Goal: Task Accomplishment & Management: Manage account settings

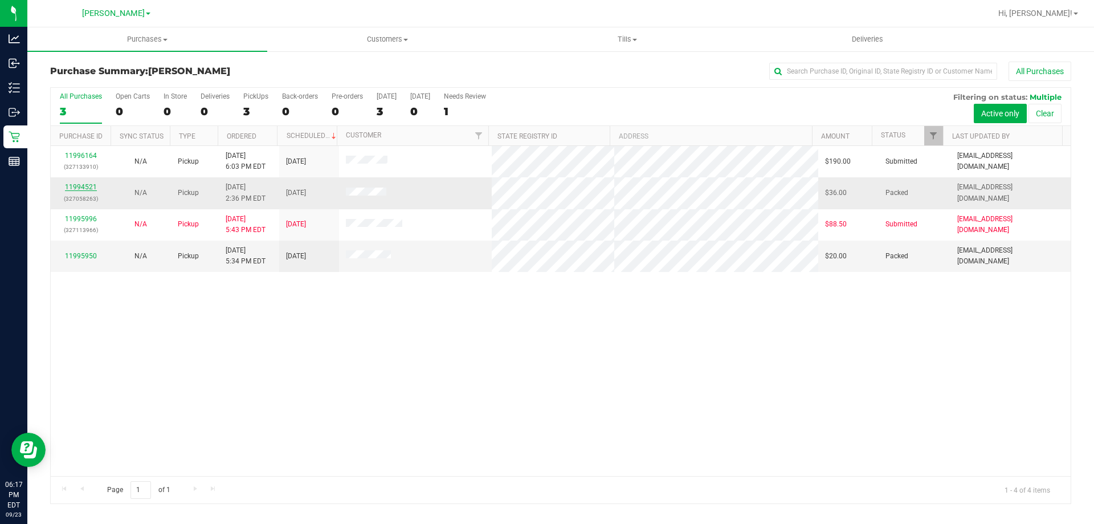
click at [89, 186] on link "11994521" at bounding box center [81, 187] width 32 height 8
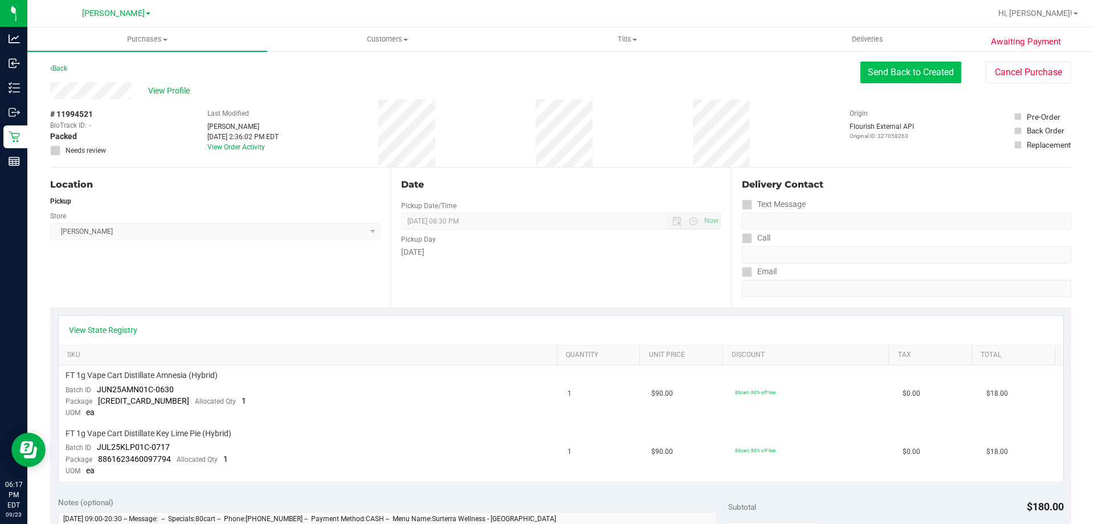
click at [868, 69] on button "Send Back to Created" at bounding box center [910, 73] width 101 height 22
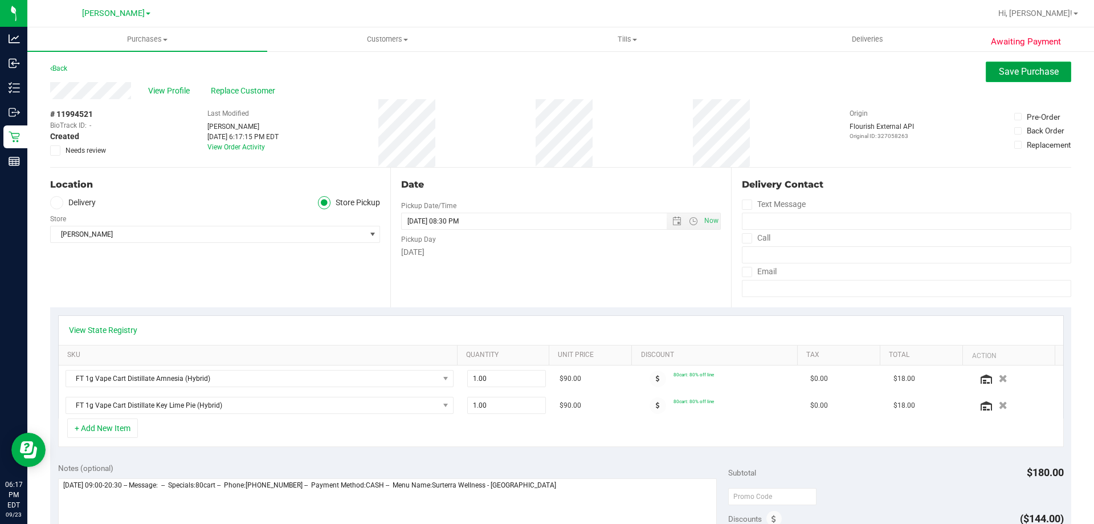
click at [1031, 71] on span "Save Purchase" at bounding box center [1029, 71] width 60 height 11
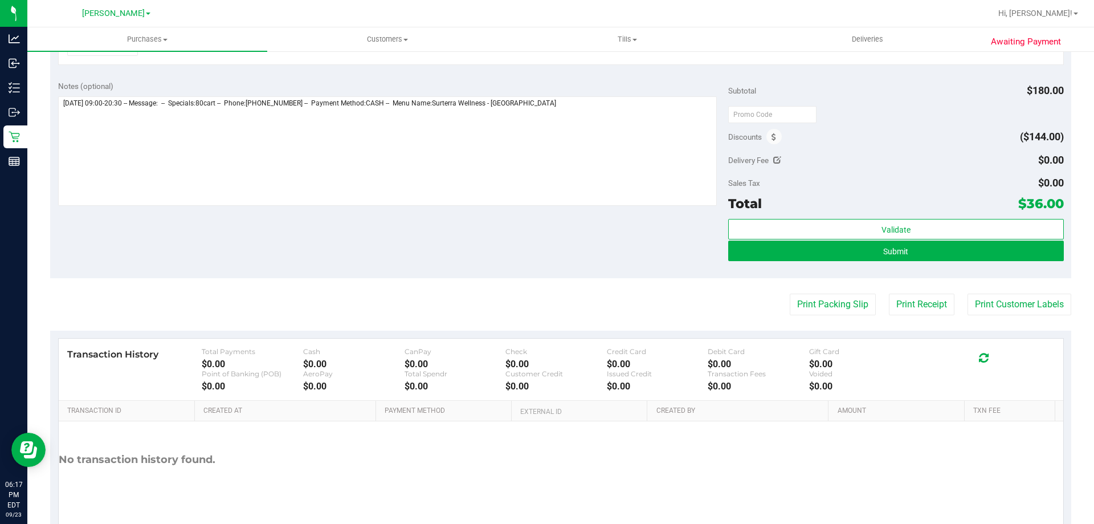
scroll to position [399, 0]
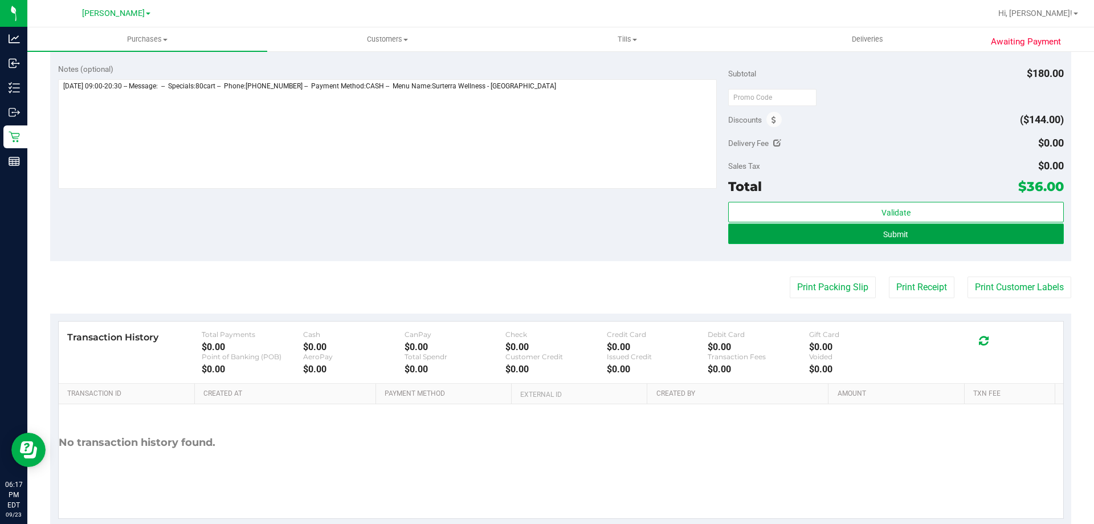
click at [925, 228] on button "Submit" at bounding box center [895, 233] width 335 height 21
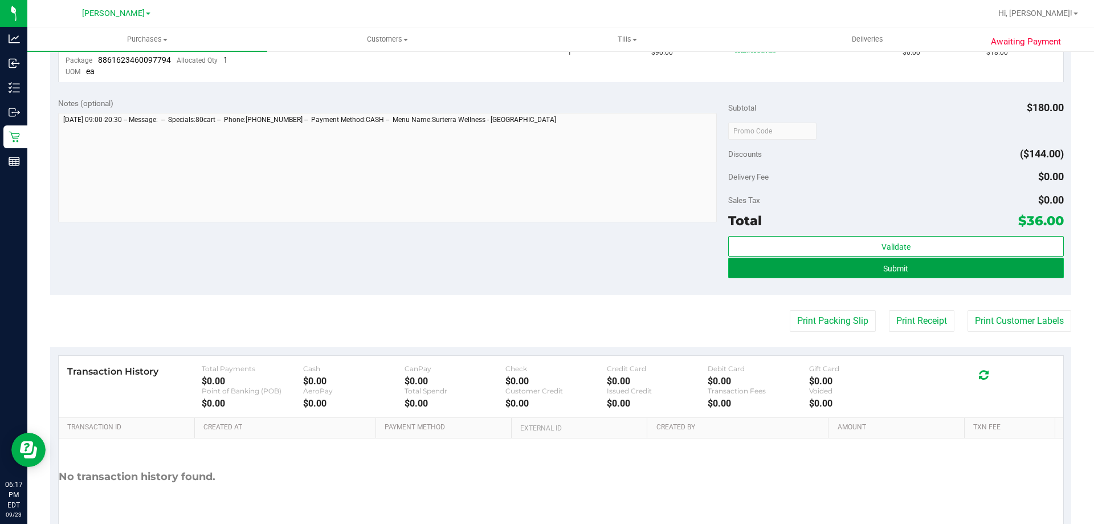
click at [867, 260] on button "Submit" at bounding box center [895, 268] width 335 height 21
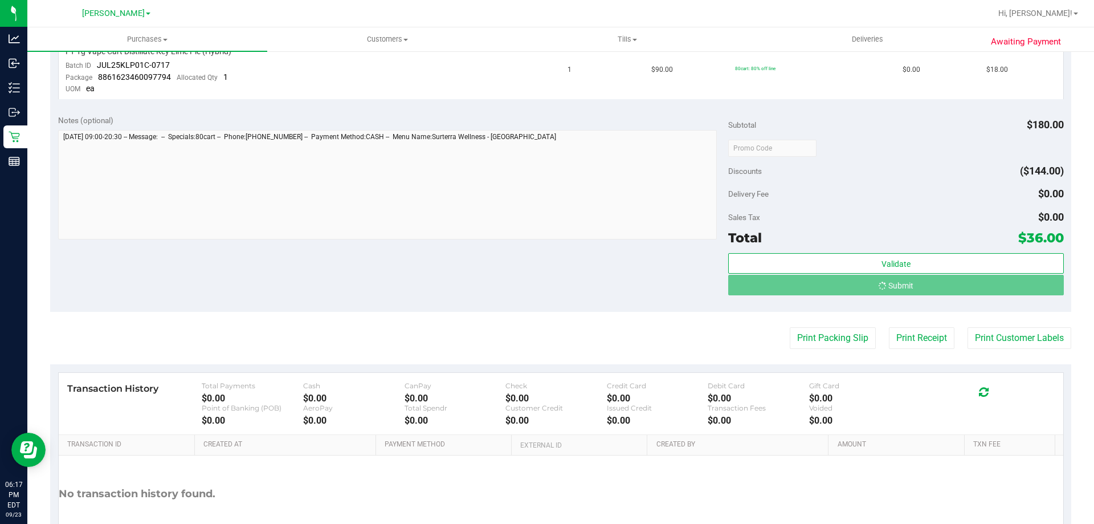
scroll to position [365, 0]
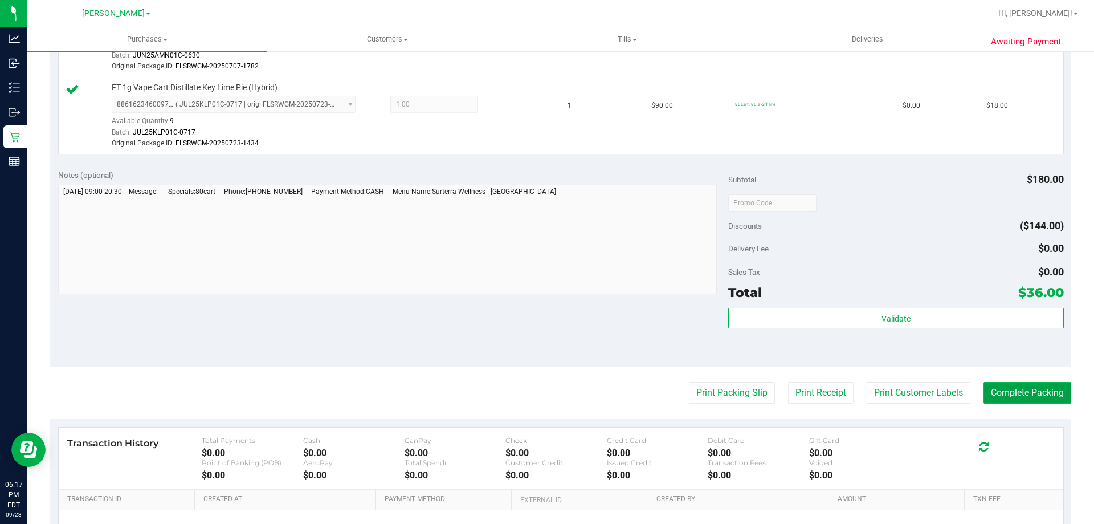
click at [1021, 399] on button "Complete Packing" at bounding box center [1027, 393] width 88 height 22
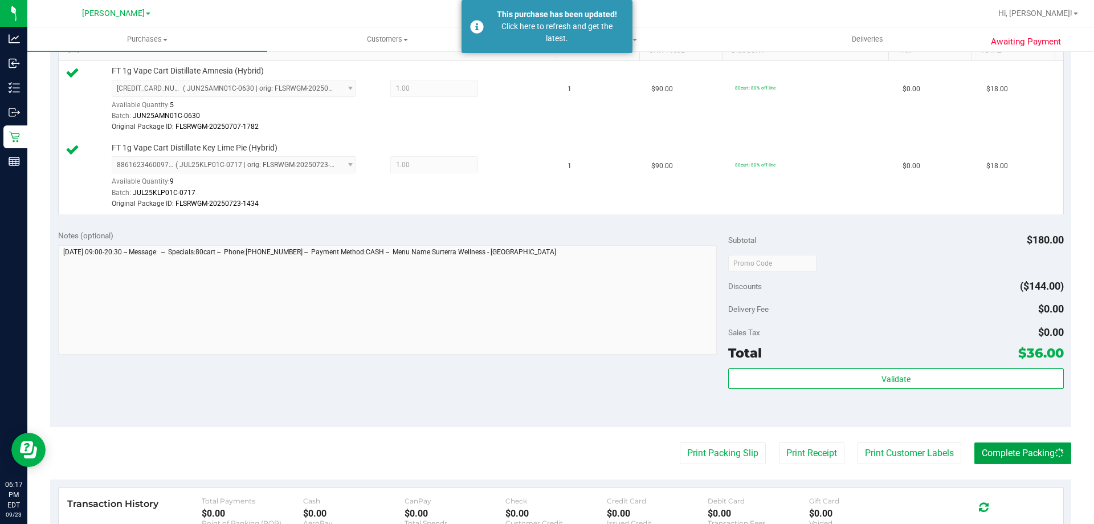
scroll to position [23, 0]
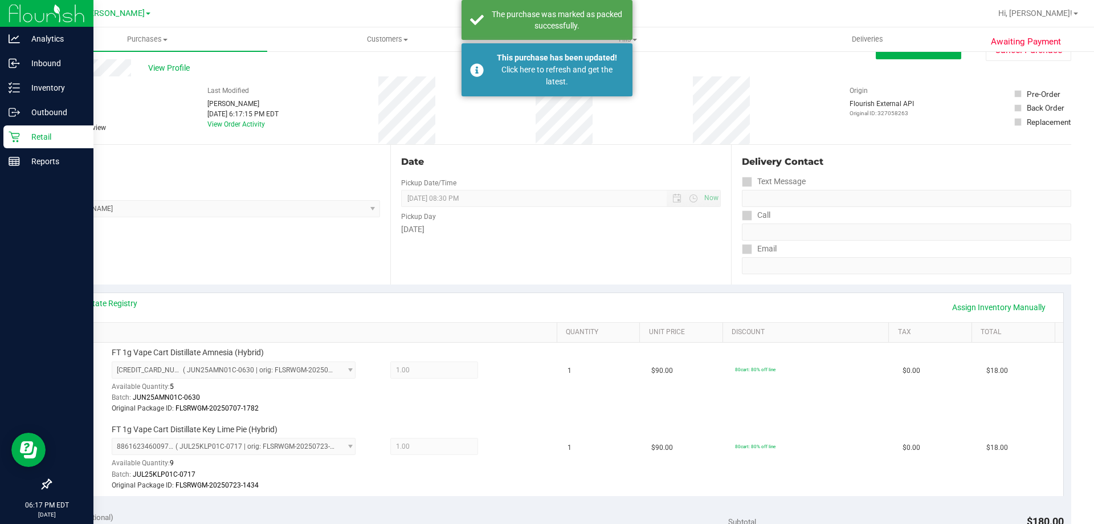
click at [29, 132] on p "Retail" at bounding box center [54, 137] width 68 height 14
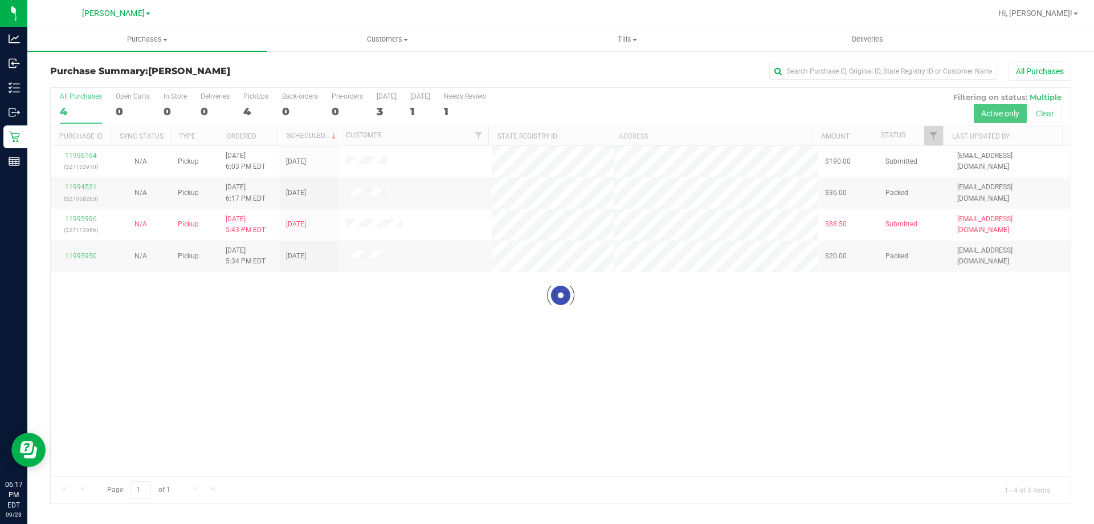
click at [73, 220] on div at bounding box center [561, 295] width 1020 height 415
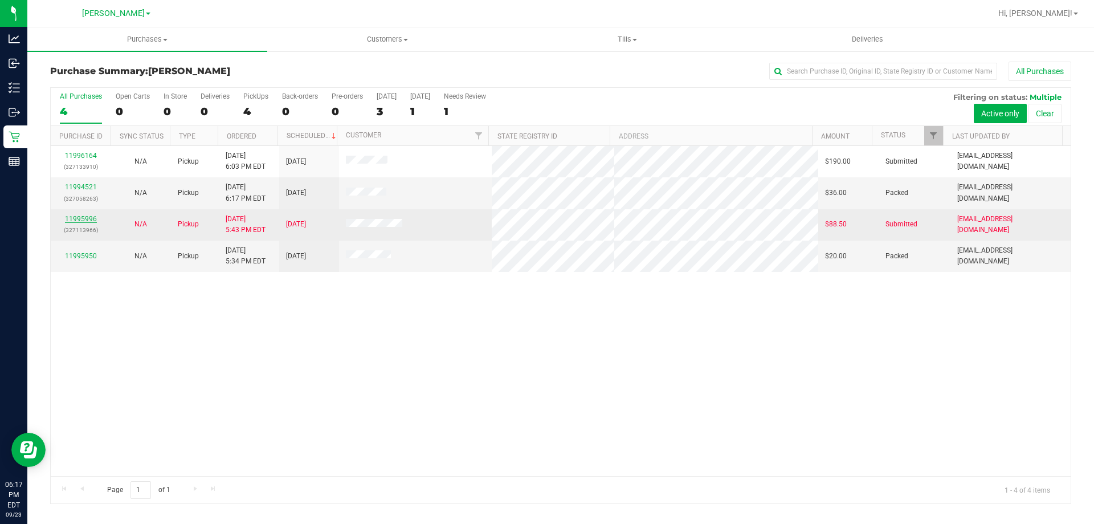
click at [76, 220] on link "11995996" at bounding box center [81, 219] width 32 height 8
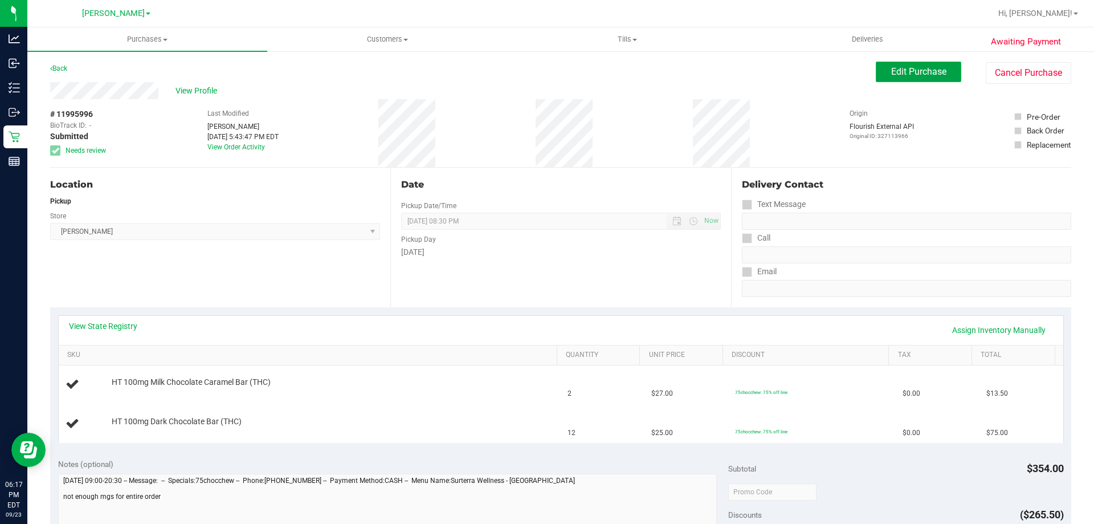
click at [912, 76] on span "Edit Purchase" at bounding box center [918, 71] width 55 height 11
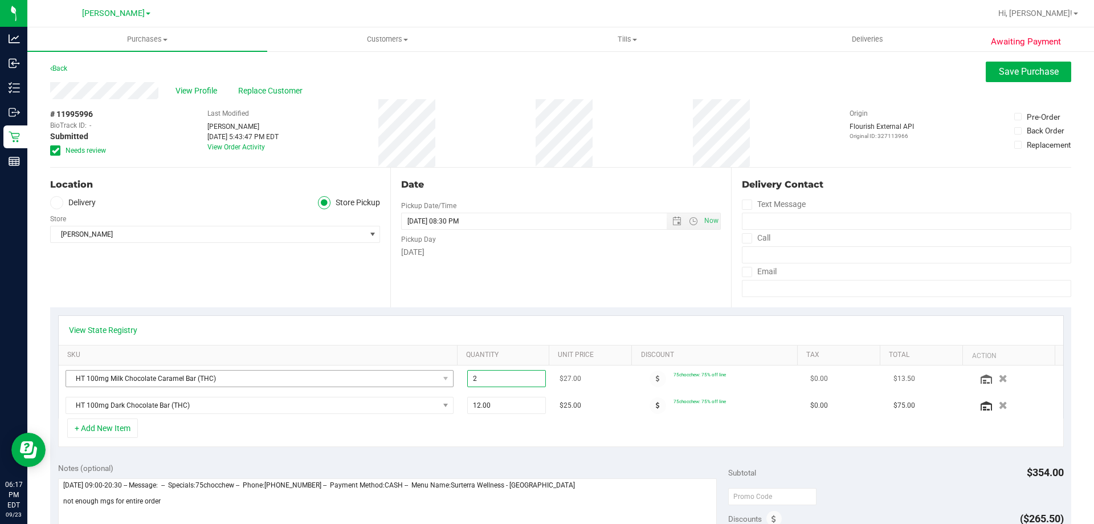
drag, startPoint x: 414, startPoint y: 384, endPoint x: 397, endPoint y: 386, distance: 17.8
click at [397, 386] on tr "HT 100mg Milk Chocolate Caramel Bar (THC) 2.00 2 $27.00 75chocchew: 75% off lin…" at bounding box center [561, 378] width 1004 height 27
type input "1"
type input "1.00"
drag, startPoint x: 442, startPoint y: 406, endPoint x: 414, endPoint y: 409, distance: 27.6
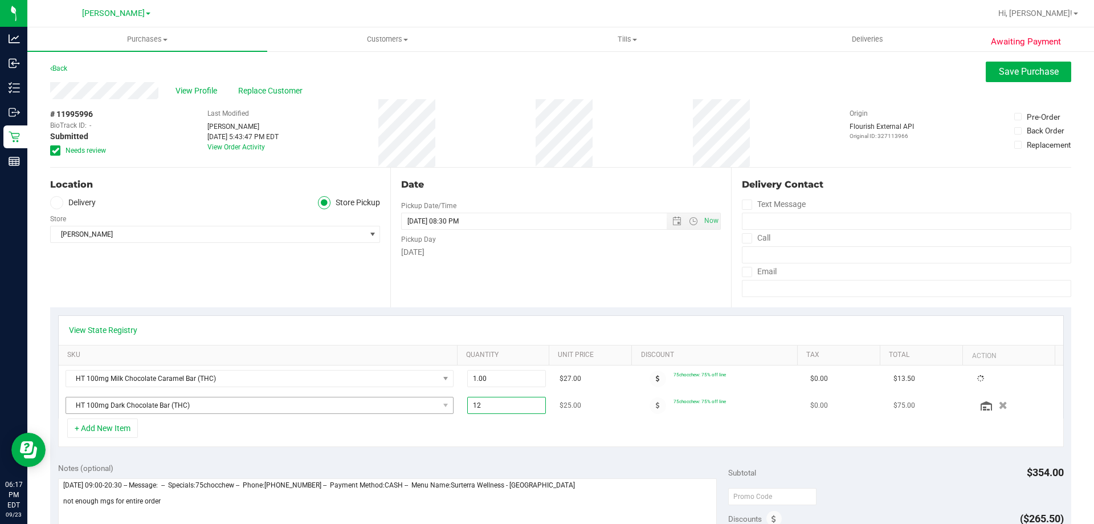
click at [415, 409] on tr "HT 100mg Dark Chocolate Bar (THC) 12.00 12 $25.00 75chocchew: 75% off line $0.0…" at bounding box center [561, 405] width 1004 height 26
type input "9"
click at [448, 439] on div "+ Add New Item" at bounding box center [561, 432] width 1006 height 28
drag, startPoint x: 493, startPoint y: 405, endPoint x: 416, endPoint y: 403, distance: 77.5
click at [416, 403] on tr "HT 100mg Dark Chocolate Bar (THC) 12.00 12 $25.00 75chocchew: 75% off line $0.0…" at bounding box center [561, 405] width 1004 height 26
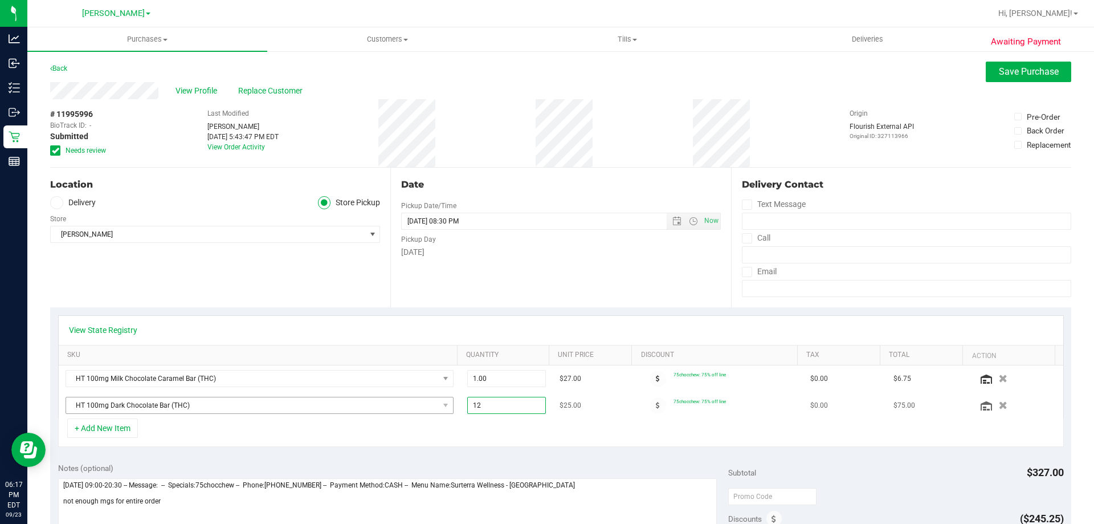
type input "9"
type input "9.00"
click at [442, 452] on div "View State Registry SKU Quantity Unit Price Discount Tax Total Action HT 100mg …" at bounding box center [560, 381] width 1021 height 148
click at [1010, 68] on span "Save Purchase" at bounding box center [1029, 71] width 60 height 11
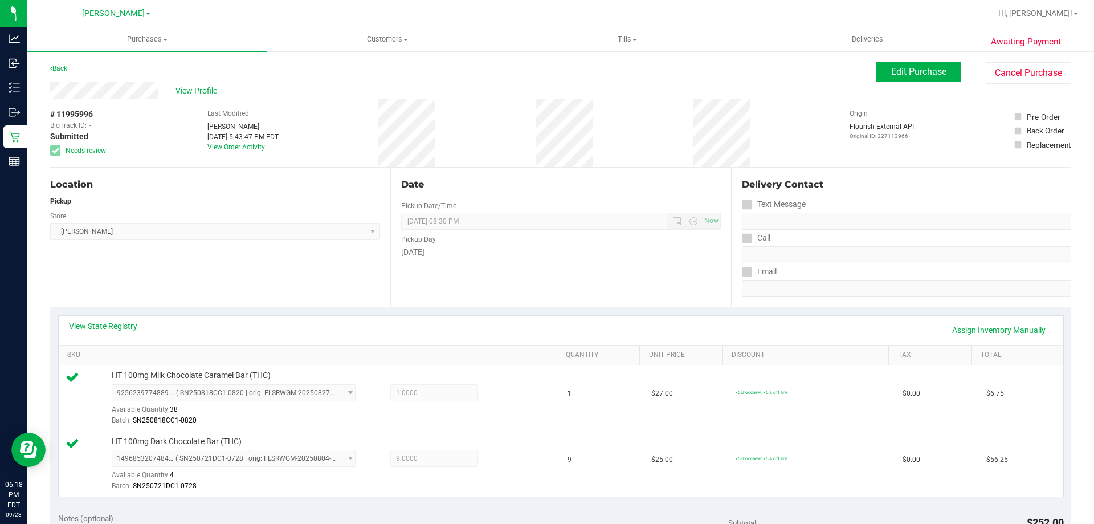
scroll to position [228, 0]
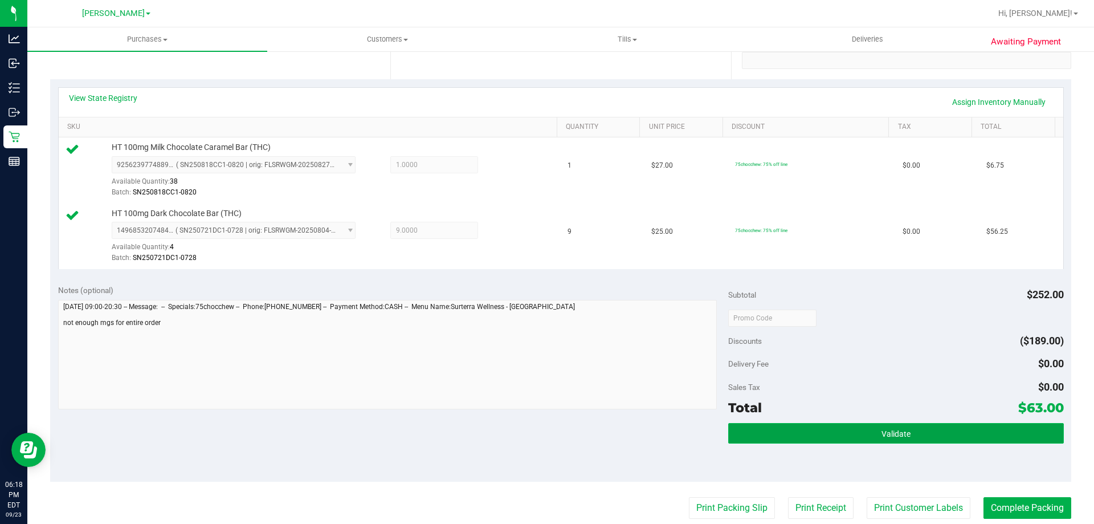
click at [892, 429] on span "Validate" at bounding box center [895, 433] width 29 height 9
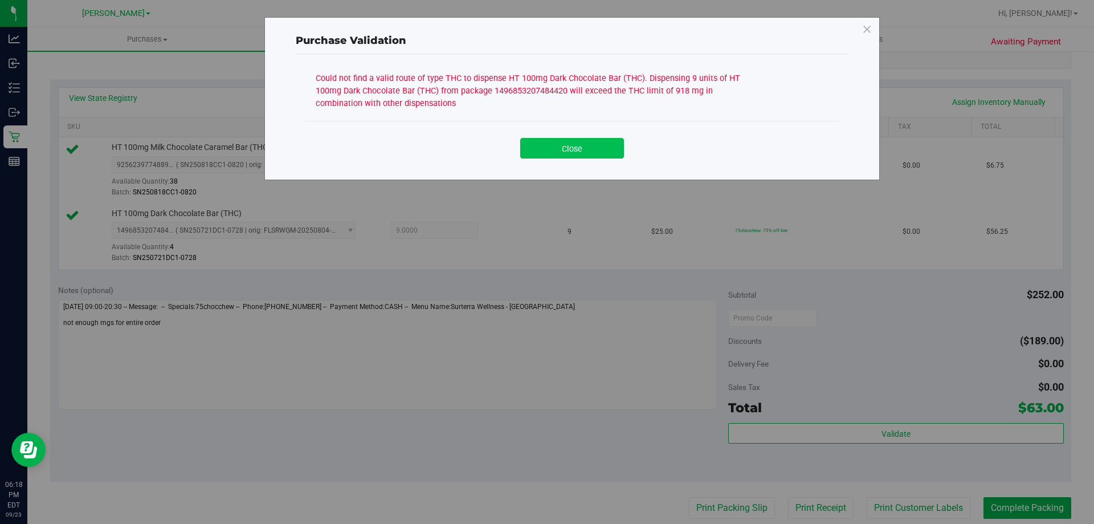
click at [554, 149] on button "Close" at bounding box center [572, 148] width 104 height 21
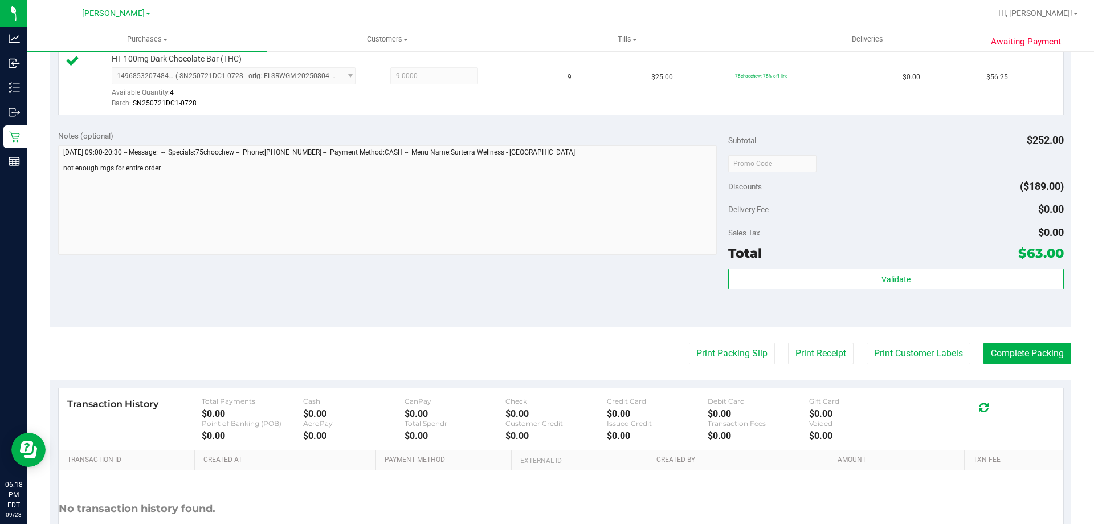
scroll to position [456, 0]
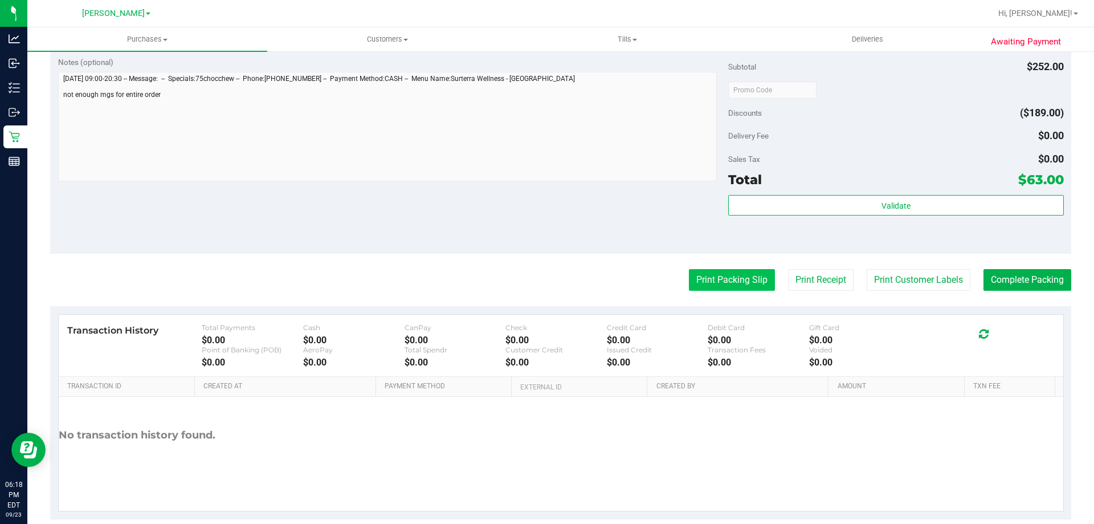
click at [702, 273] on button "Print Packing Slip" at bounding box center [732, 280] width 86 height 22
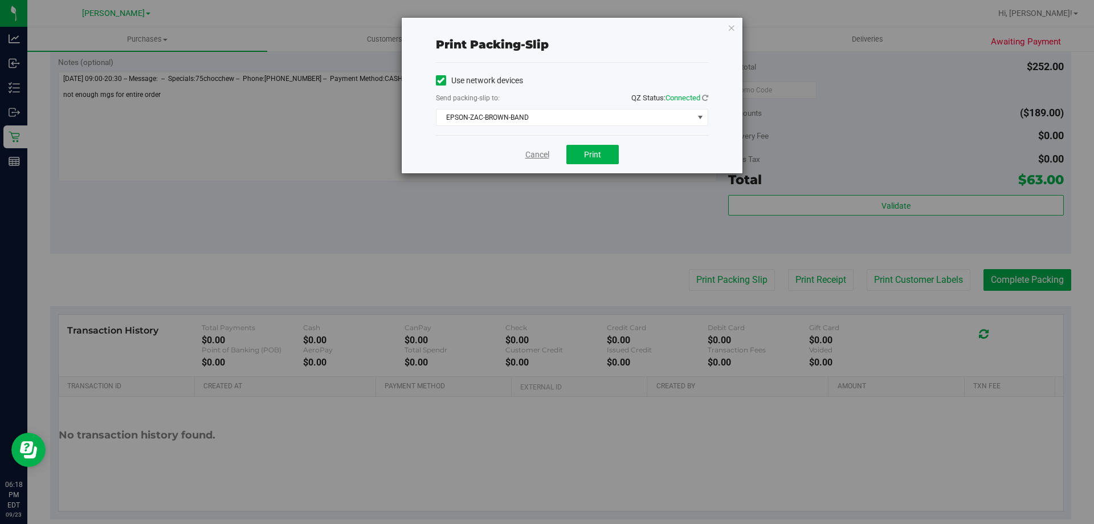
click at [540, 152] on link "Cancel" at bounding box center [537, 155] width 24 height 12
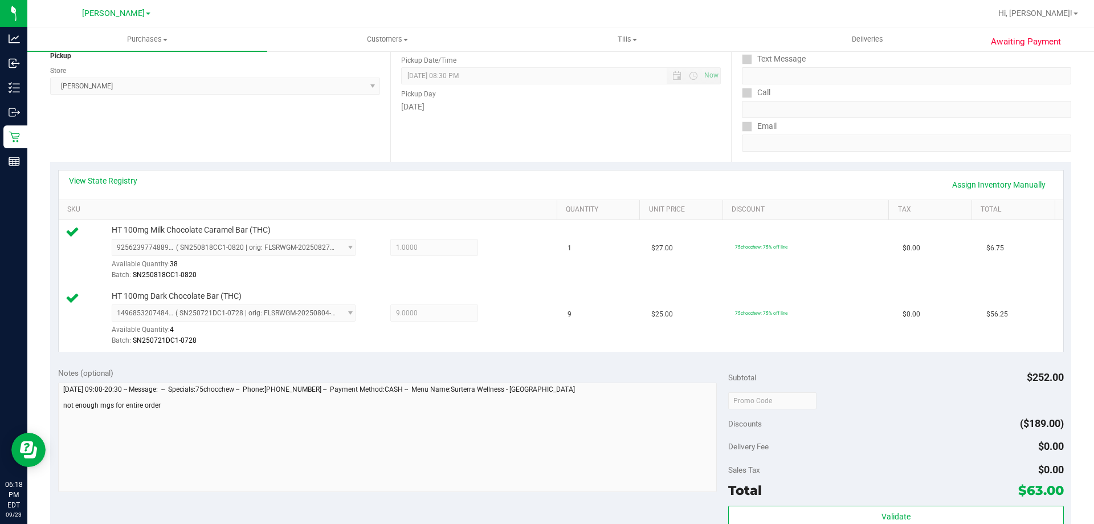
scroll to position [171, 0]
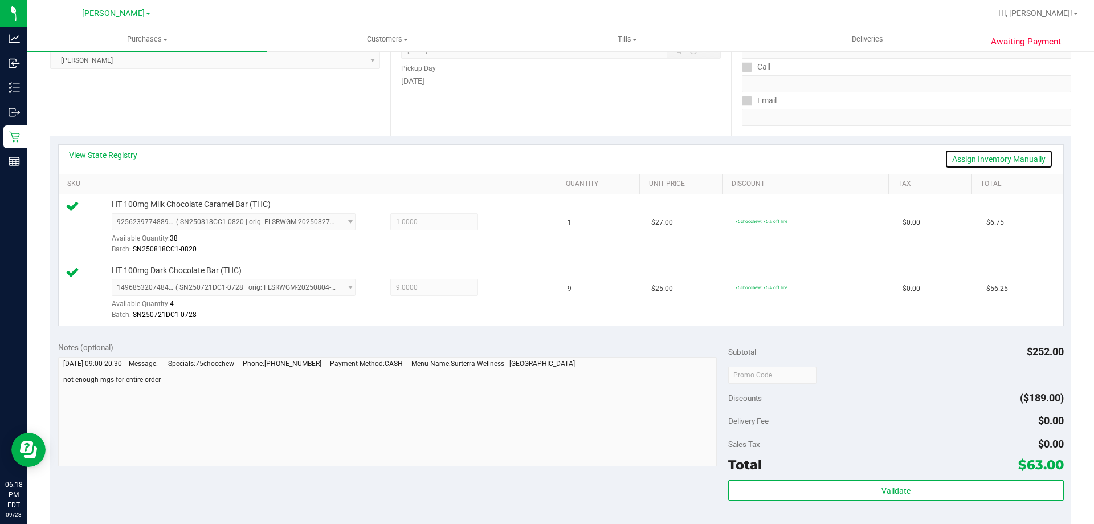
click at [957, 161] on link "Assign Inventory Manually" at bounding box center [999, 158] width 108 height 19
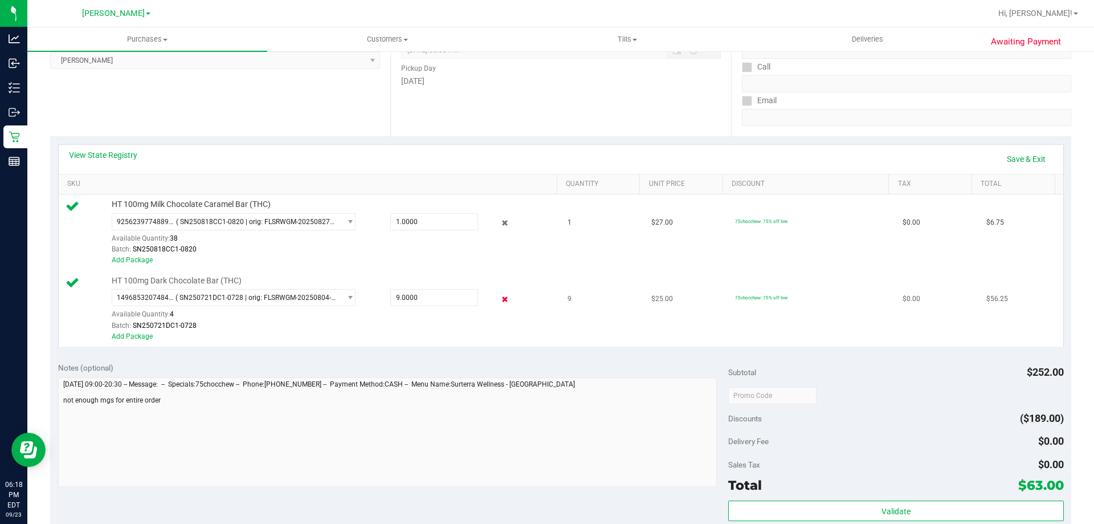
click at [499, 300] on icon at bounding box center [505, 298] width 12 height 13
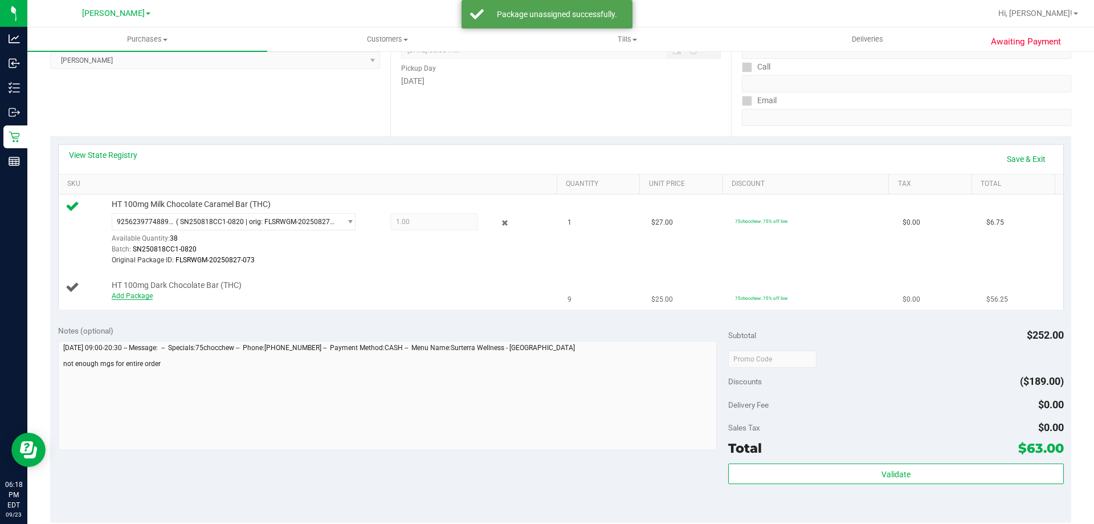
click at [112, 294] on link "Add Package" at bounding box center [132, 296] width 41 height 8
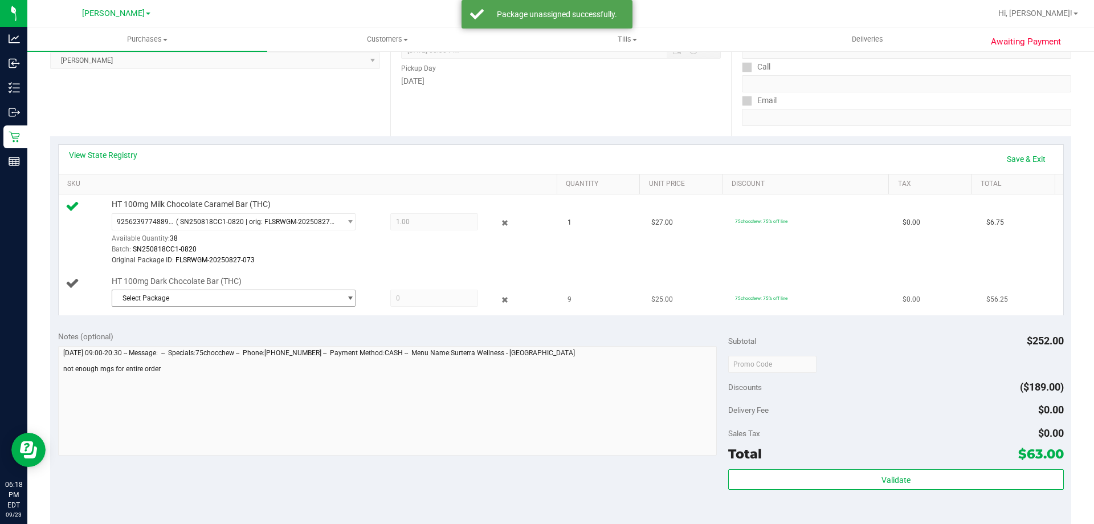
click at [201, 301] on span "Select Package" at bounding box center [226, 298] width 228 height 16
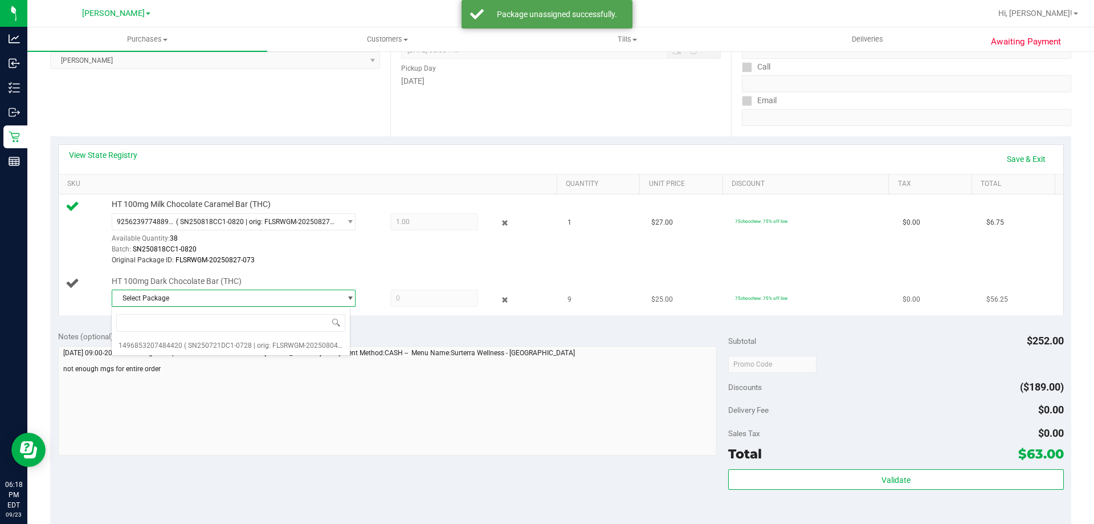
click at [304, 281] on div "HT 100mg Dark Chocolate Bar (THC) Select Package 1496853207484420" at bounding box center [329, 293] width 446 height 35
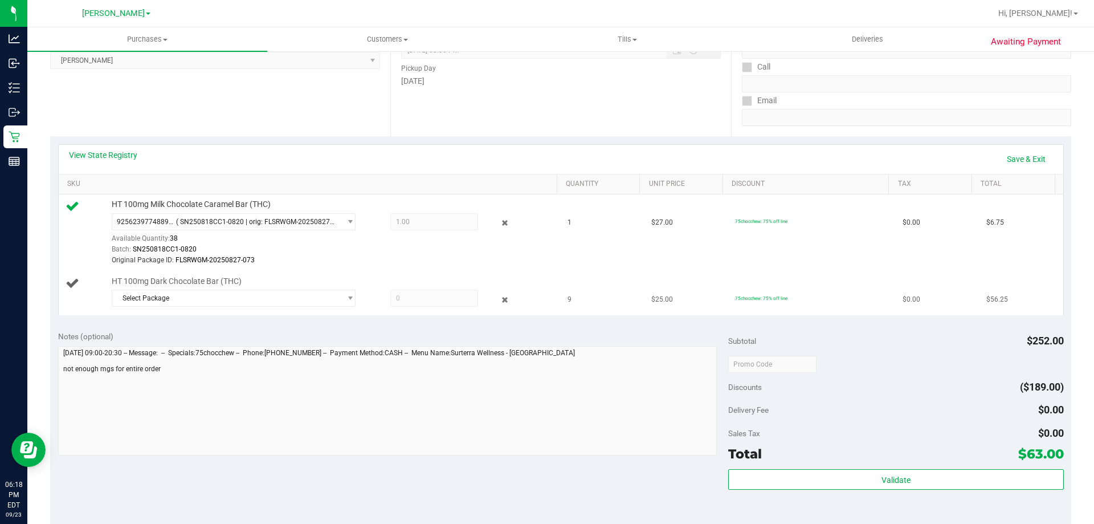
drag, startPoint x: 423, startPoint y: 303, endPoint x: 405, endPoint y: 300, distance: 18.5
click at [405, 300] on span at bounding box center [434, 297] width 88 height 17
click at [345, 256] on div "Original Package ID: FLSRWGM-20250827-073" at bounding box center [332, 260] width 440 height 11
click at [1006, 158] on link "Save & Exit" at bounding box center [1026, 158] width 54 height 19
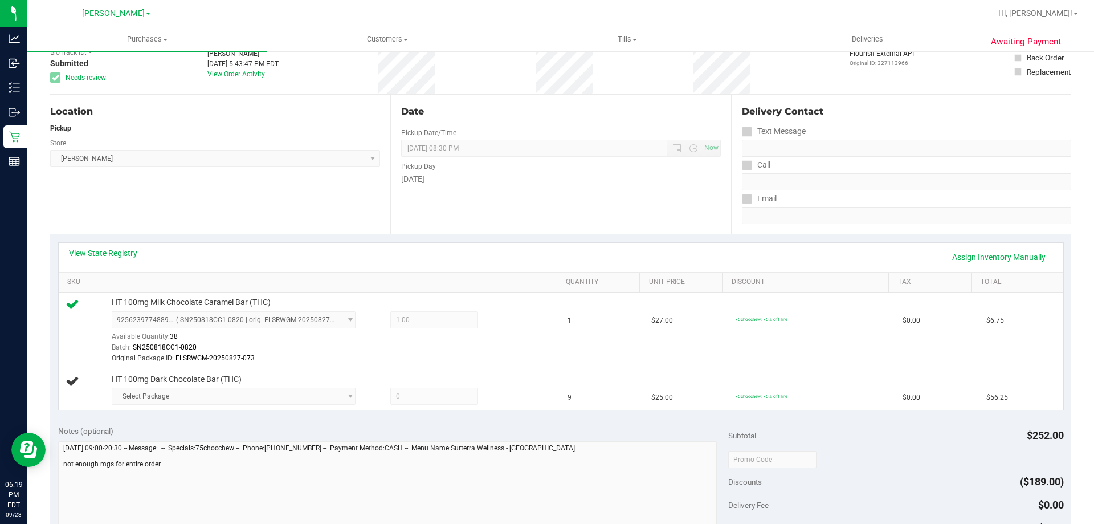
scroll to position [0, 0]
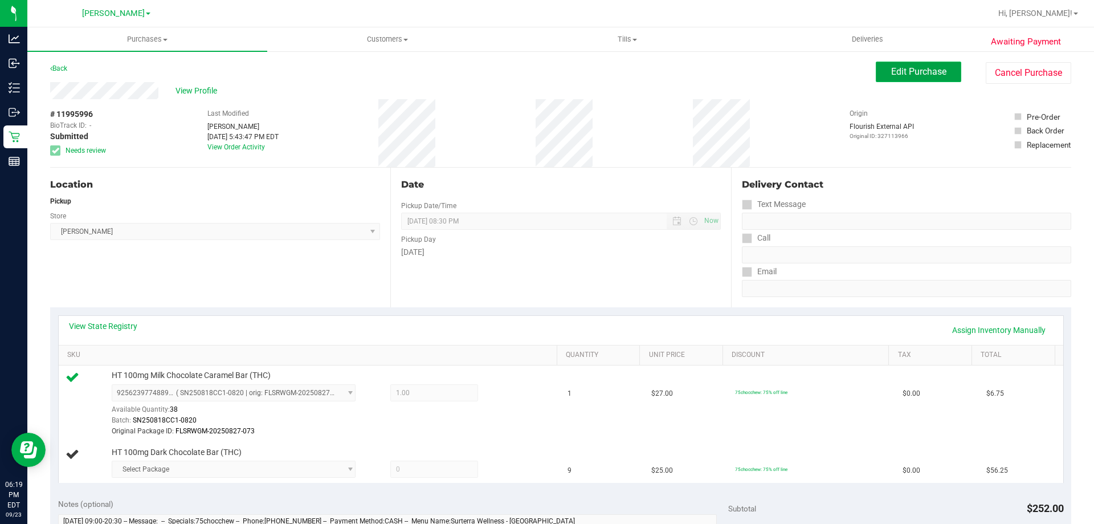
click at [902, 70] on span "Edit Purchase" at bounding box center [918, 71] width 55 height 11
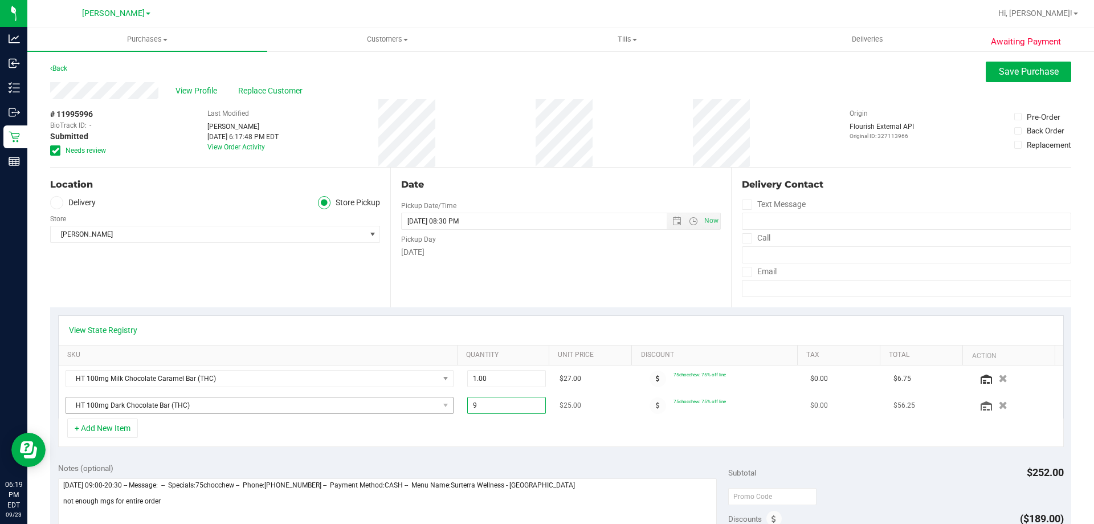
drag, startPoint x: 501, startPoint y: 405, endPoint x: 429, endPoint y: 402, distance: 72.4
click at [429, 402] on tr "HT 100mg Dark Chocolate Bar (THC) 9.00 9 $25.00 75chocchew: 75% off line $0.00 …" at bounding box center [561, 405] width 1004 height 26
type input "8"
type input "8.00"
click at [444, 441] on div "+ Add New Item" at bounding box center [561, 432] width 1006 height 28
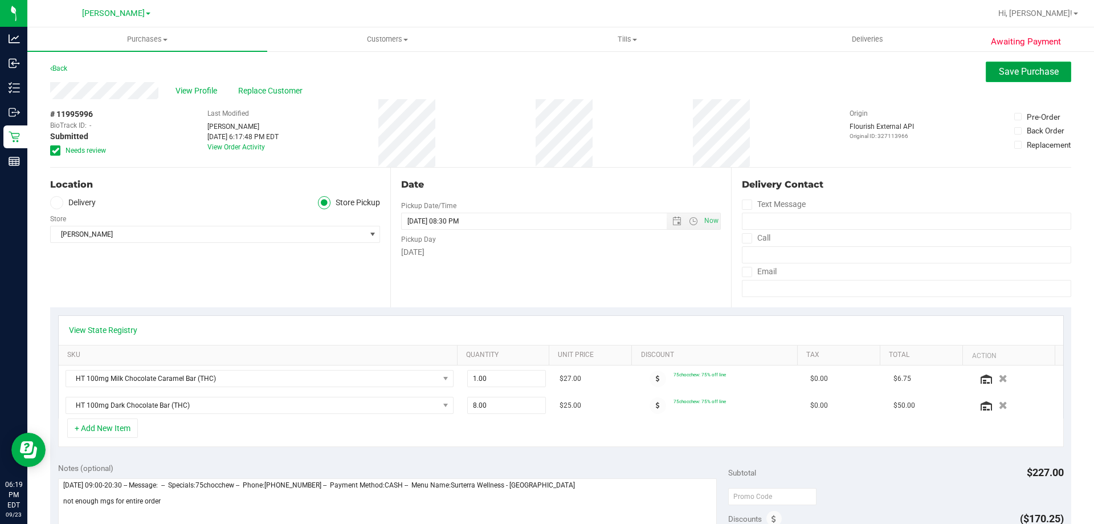
click at [986, 71] on button "Save Purchase" at bounding box center [1028, 72] width 85 height 21
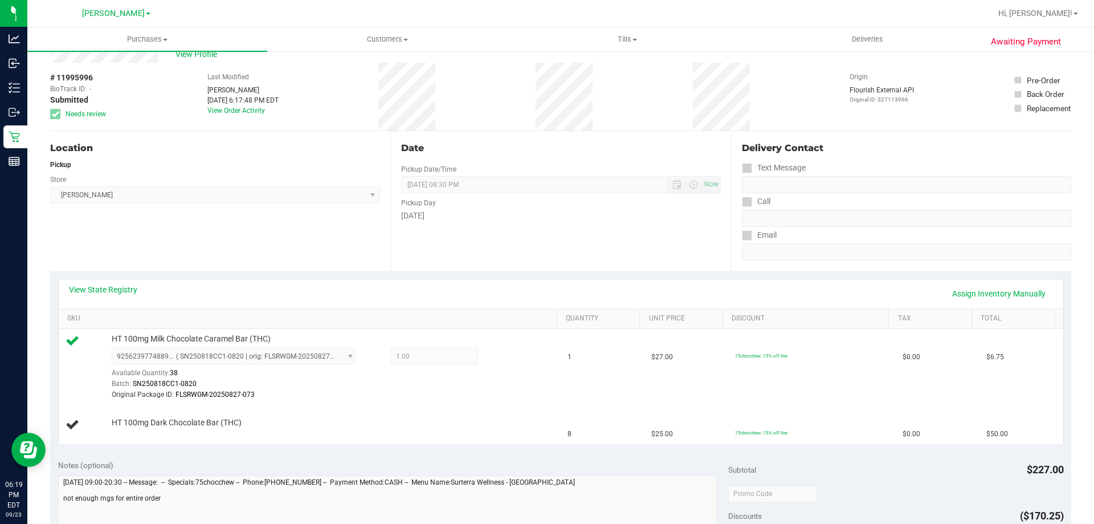
scroll to position [57, 0]
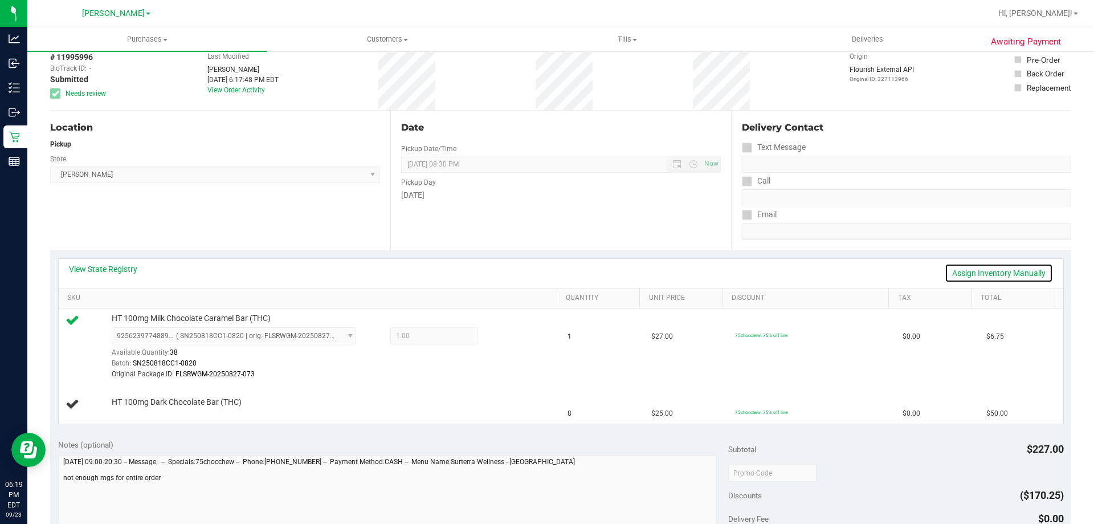
click at [953, 271] on link "Assign Inventory Manually" at bounding box center [999, 272] width 108 height 19
click at [117, 411] on link "Add Package" at bounding box center [132, 410] width 41 height 8
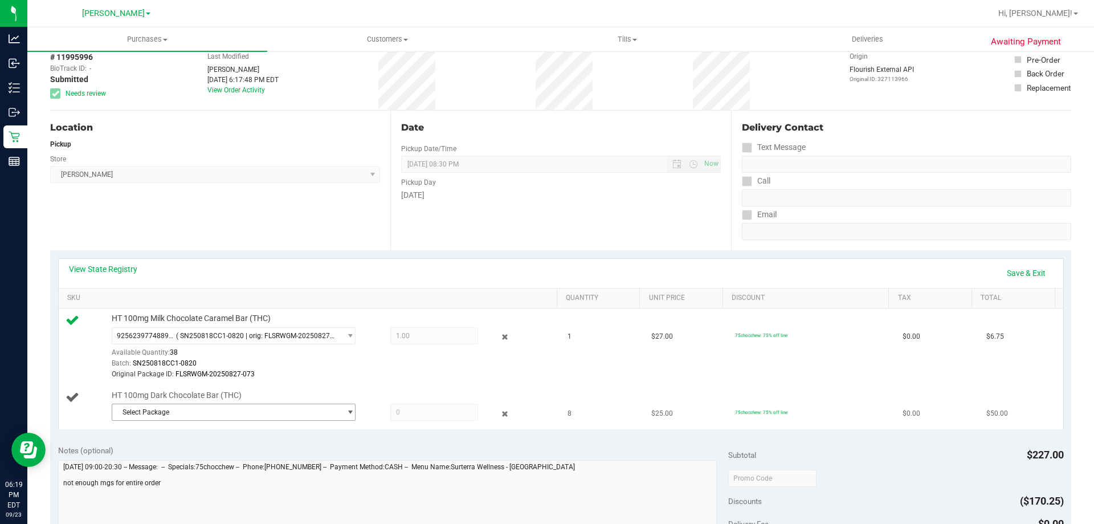
click at [289, 410] on span "Select Package" at bounding box center [226, 412] width 228 height 16
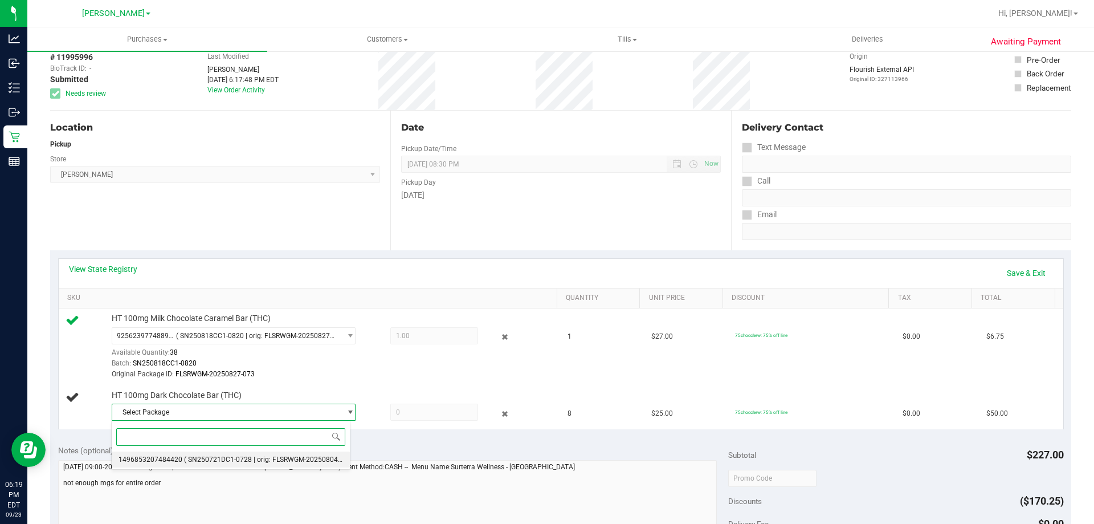
click at [247, 455] on span "( SN250721DC1-0728 | orig: FLSRWGM-20250804-1517 )" at bounding box center [271, 459] width 175 height 8
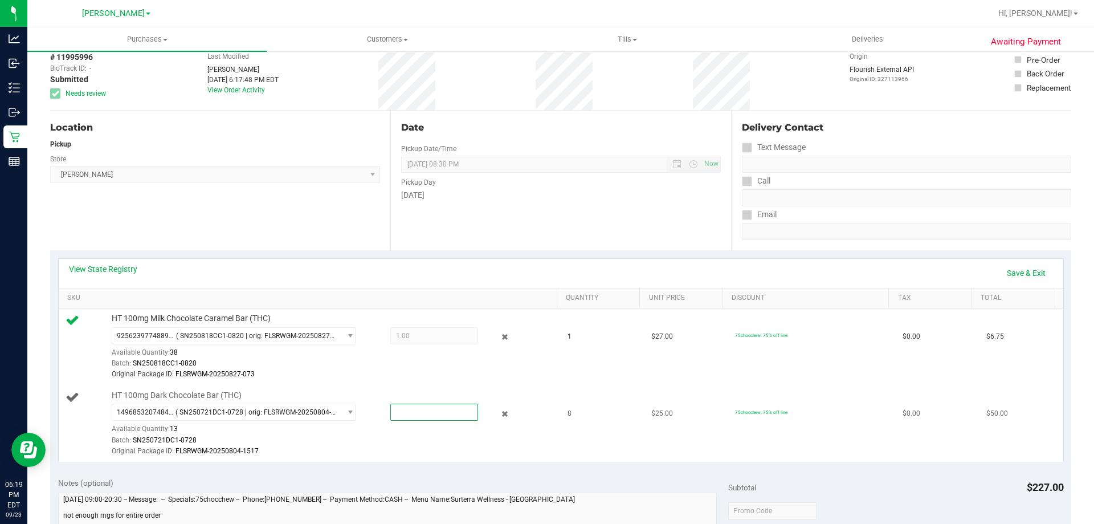
drag, startPoint x: 403, startPoint y: 409, endPoint x: 382, endPoint y: 411, distance: 21.2
click at [382, 411] on div at bounding box center [423, 411] width 110 height 17
type input "8"
type input "8.0000"
click at [403, 431] on div "1496853207484420 ( SN250721DC1-0728 | orig: FLSRWGM-20250804-1517 ) 14968532074…" at bounding box center [332, 429] width 440 height 53
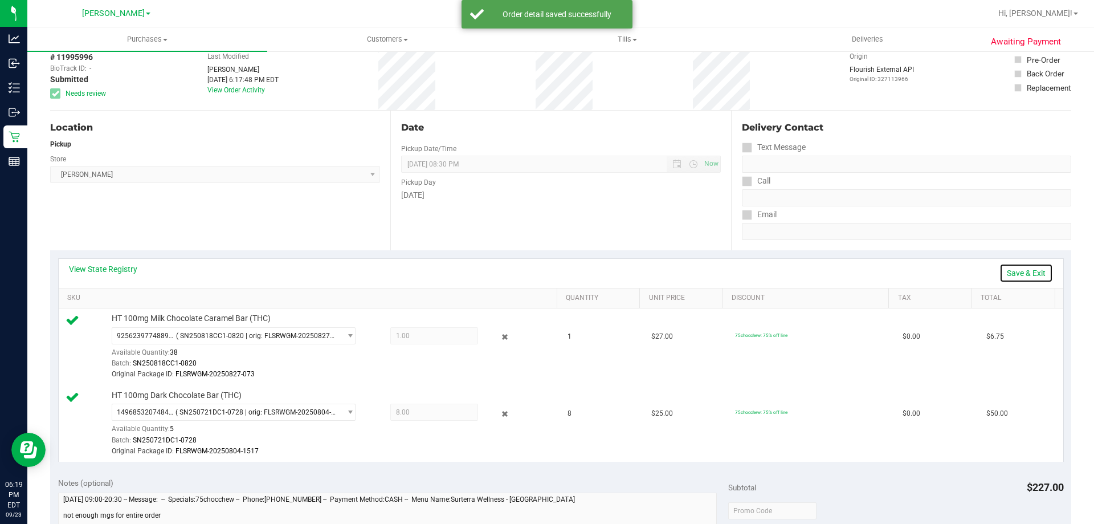
click at [1030, 271] on link "Save & Exit" at bounding box center [1026, 272] width 54 height 19
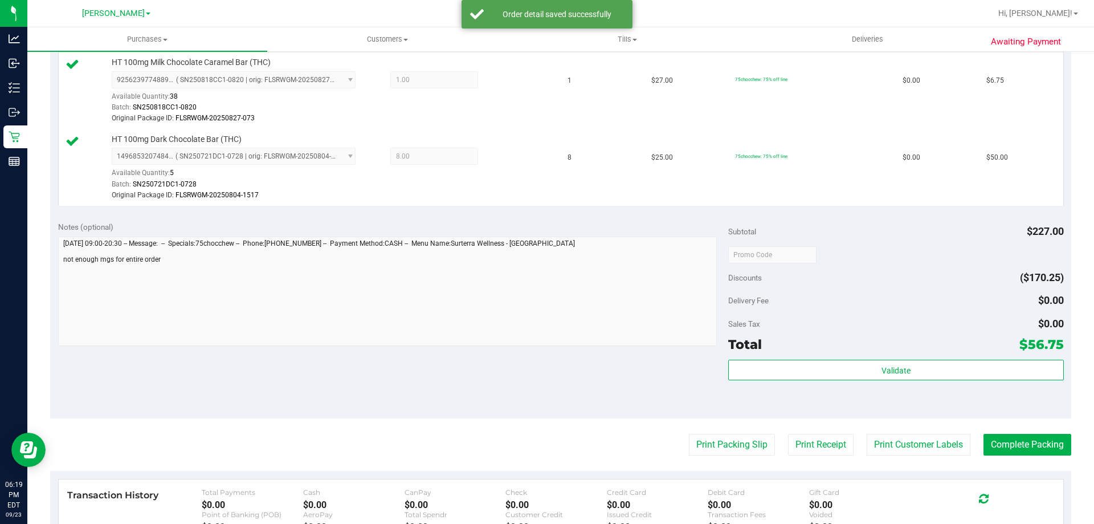
scroll to position [342, 0]
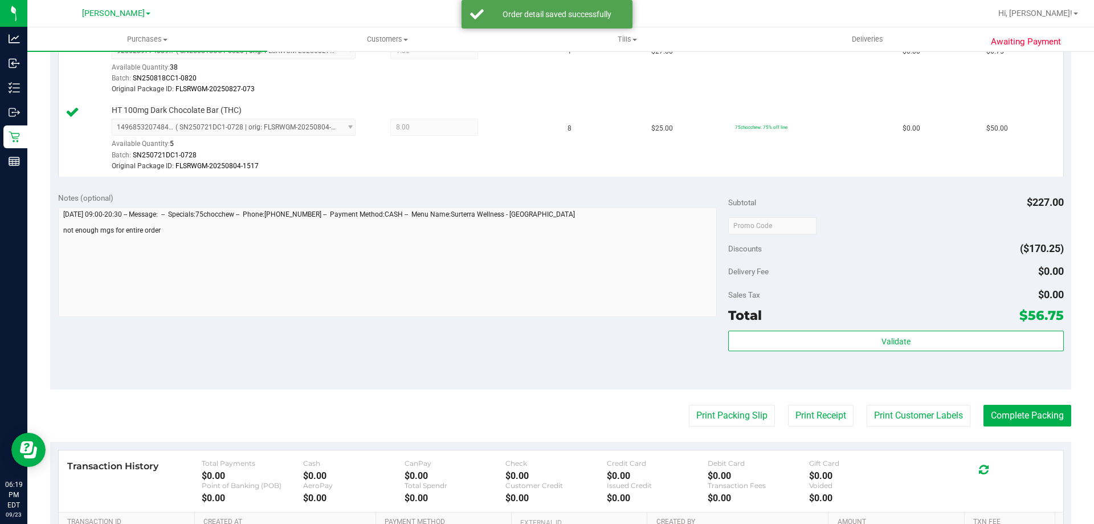
click at [864, 327] on div "Subtotal $227.00 Discounts ($170.25) Delivery Fee $0.00 Sales Tax $0.00 Total $…" at bounding box center [895, 287] width 335 height 190
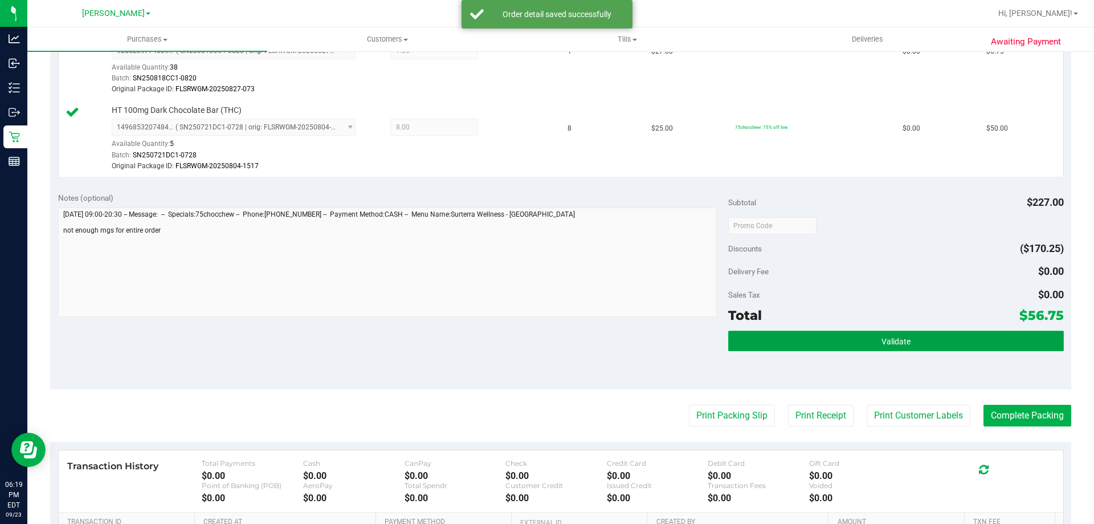
click at [863, 331] on button "Validate" at bounding box center [895, 340] width 335 height 21
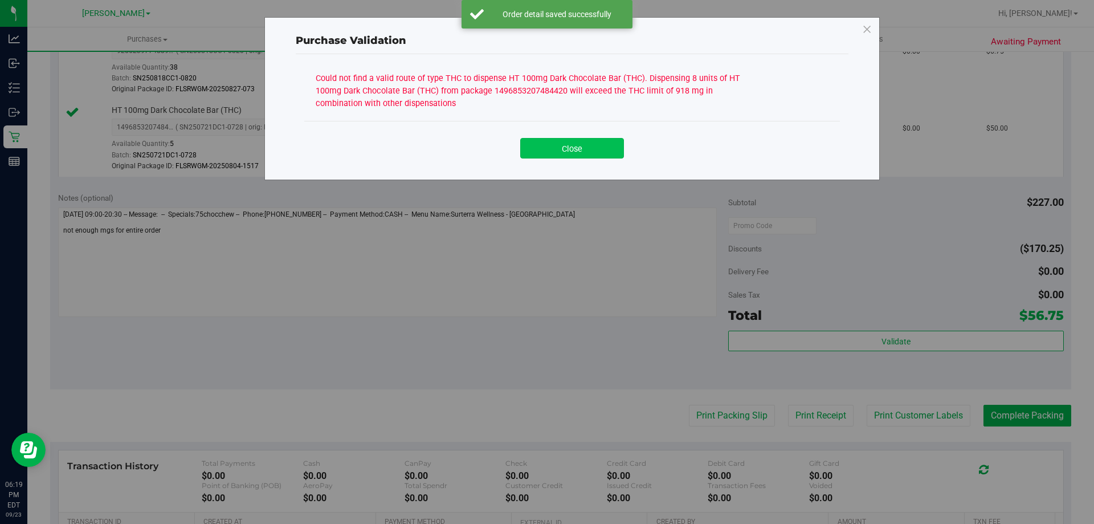
click at [583, 143] on button "Close" at bounding box center [572, 148] width 104 height 21
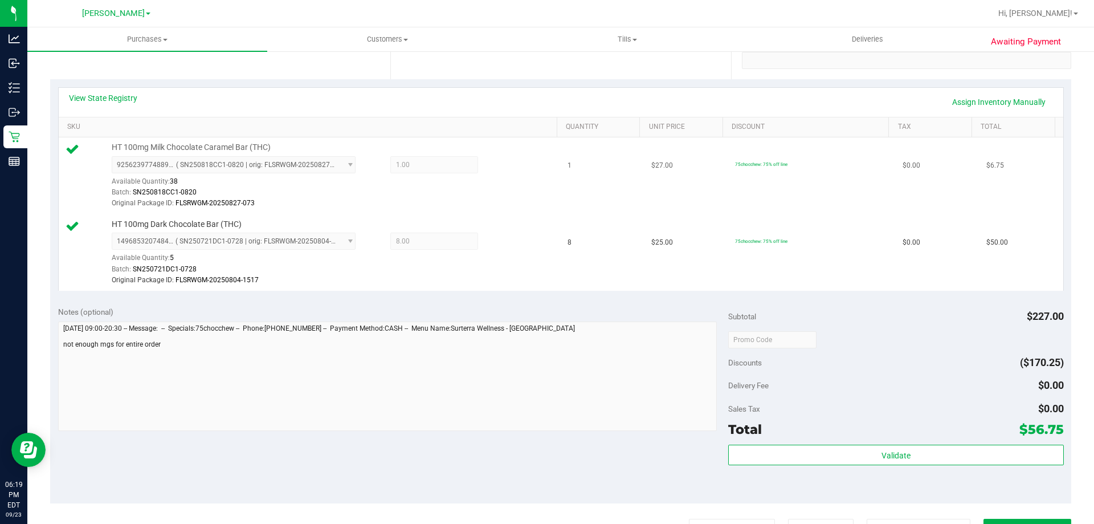
scroll to position [171, 0]
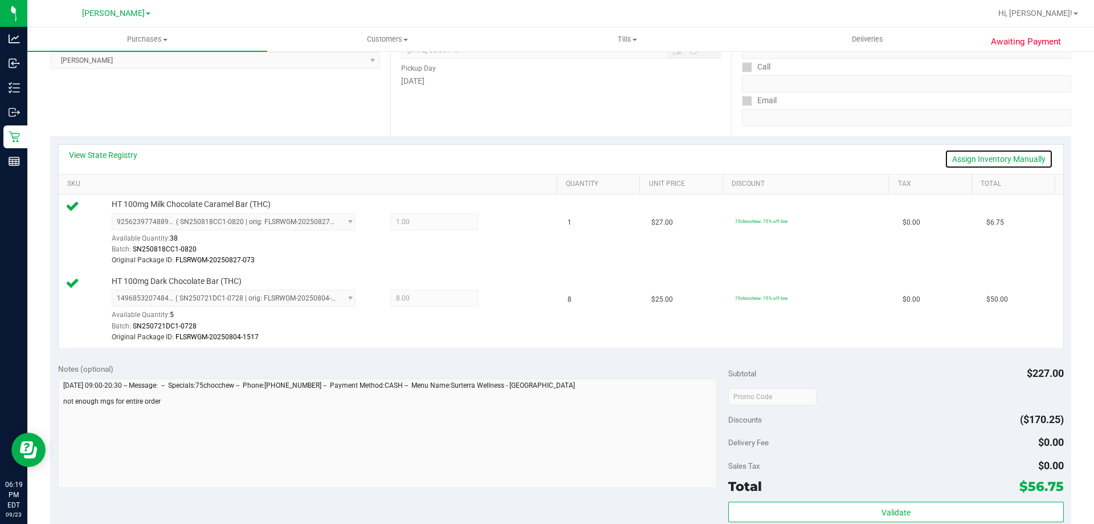
click at [964, 155] on link "Assign Inventory Manually" at bounding box center [999, 158] width 108 height 19
click at [499, 300] on icon at bounding box center [505, 299] width 12 height 13
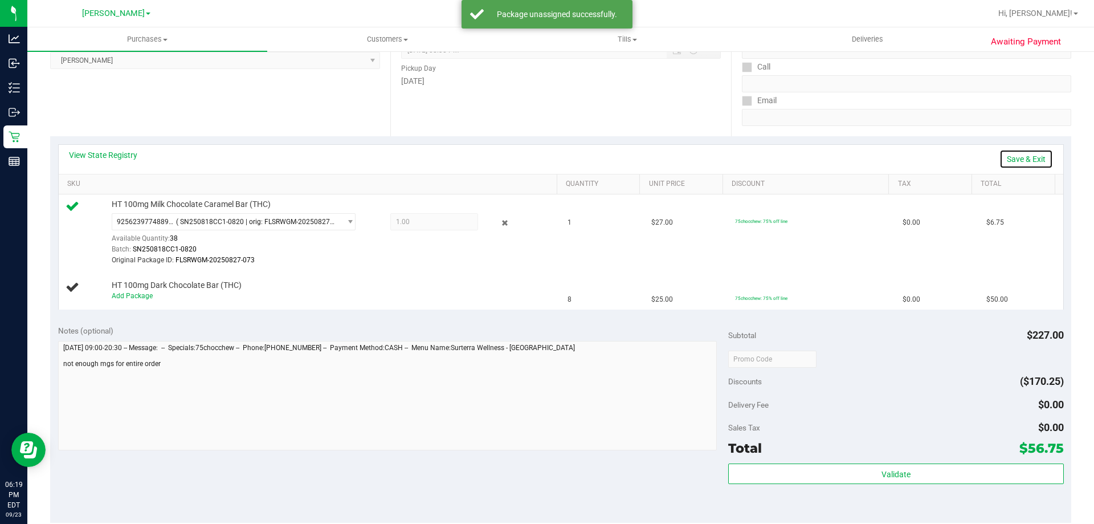
click at [1004, 160] on link "Save & Exit" at bounding box center [1026, 158] width 54 height 19
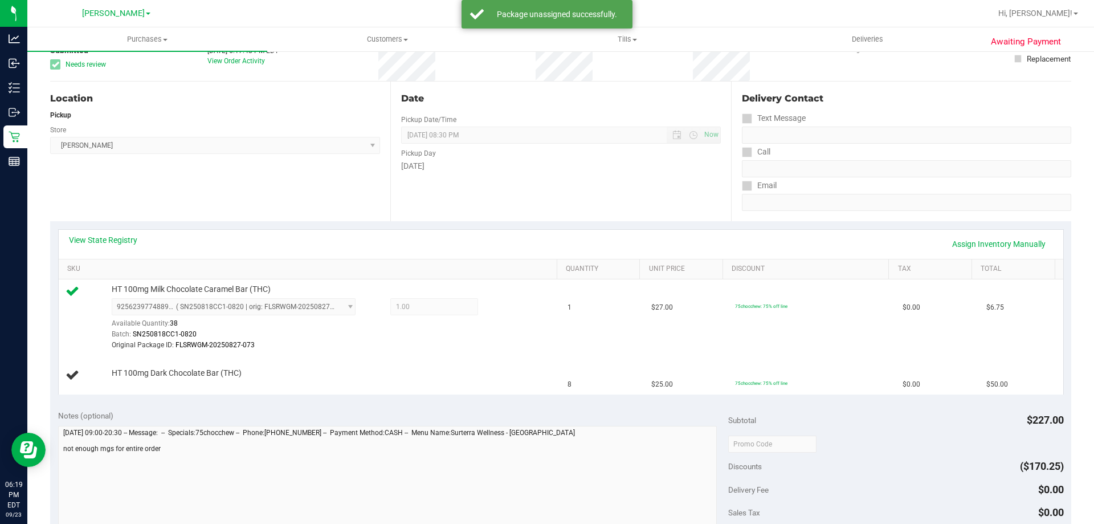
scroll to position [0, 0]
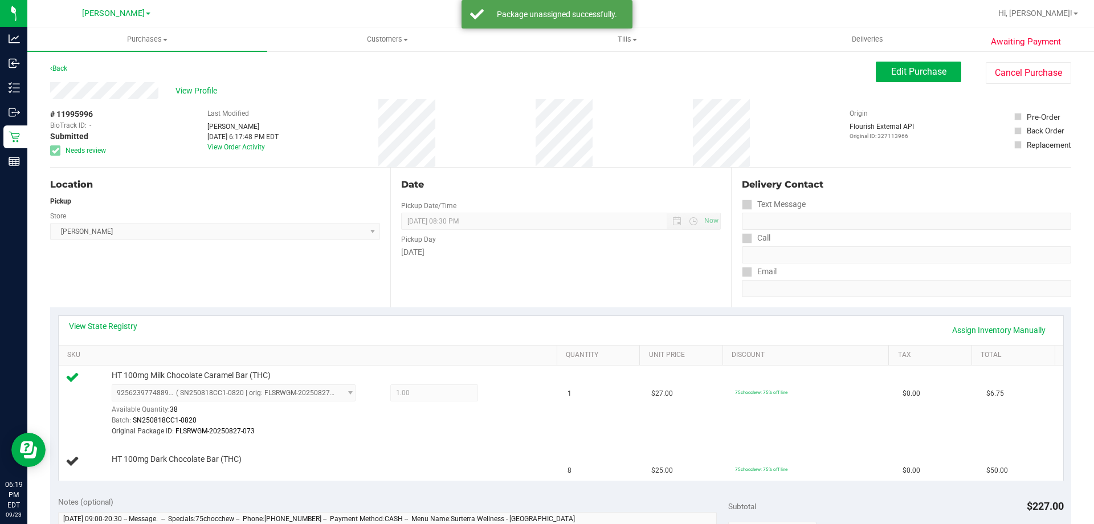
click at [892, 59] on div "Awaiting Payment Back Edit Purchase Cancel Purchase View Profile # 11995996 Bio…" at bounding box center [560, 516] width 1067 height 932
click at [900, 67] on span "Edit Purchase" at bounding box center [918, 71] width 55 height 11
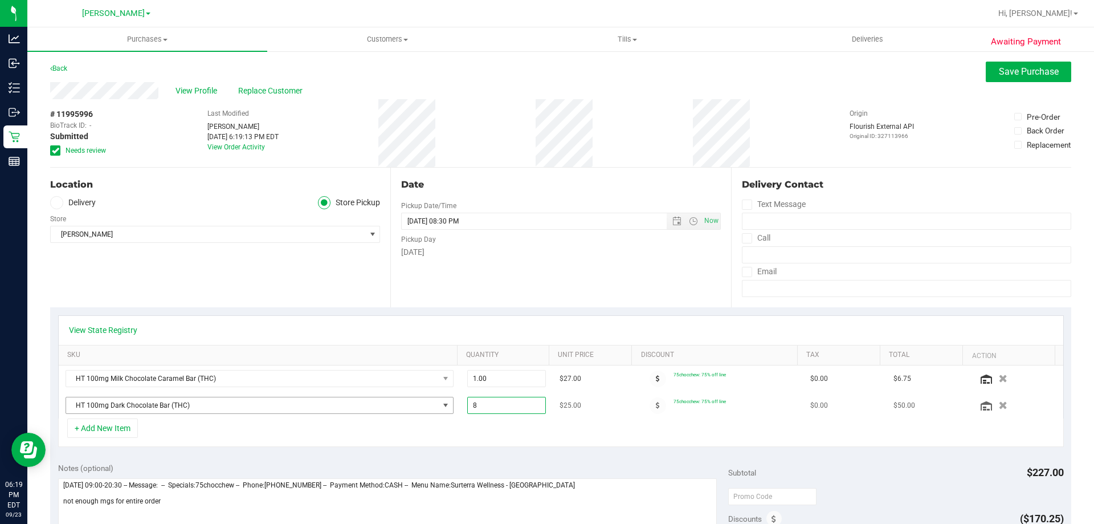
drag, startPoint x: 488, startPoint y: 407, endPoint x: 443, endPoint y: 409, distance: 44.5
click at [443, 409] on tr "HT 100mg Dark Chocolate Bar (THC) 8.00 8 $25.00 75chocchew: 75% off line $0.00 …" at bounding box center [561, 405] width 1004 height 26
type input "7"
type input "7.00"
click at [522, 439] on div "+ Add New Item" at bounding box center [561, 432] width 1006 height 28
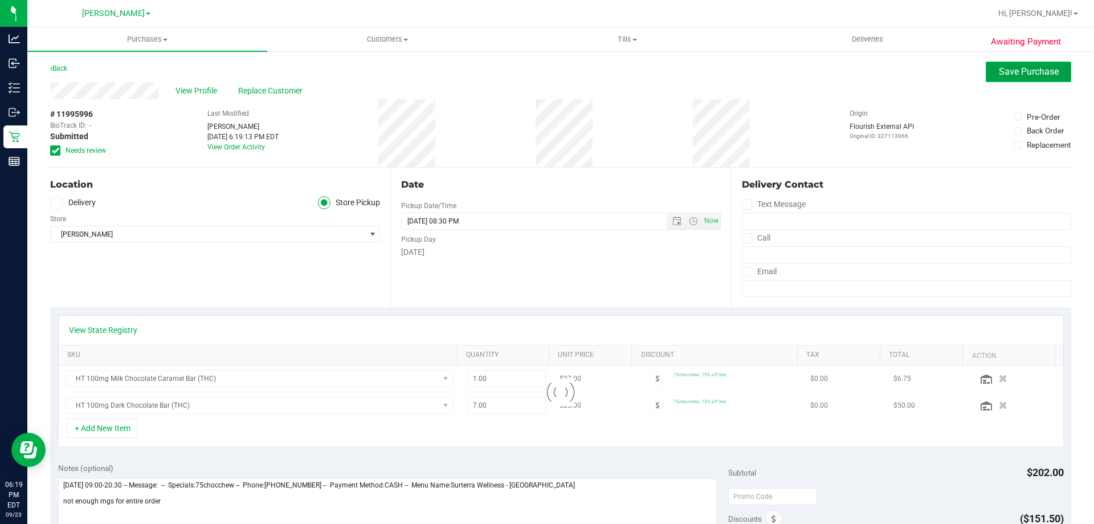
click at [999, 71] on span "Save Purchase" at bounding box center [1029, 71] width 60 height 11
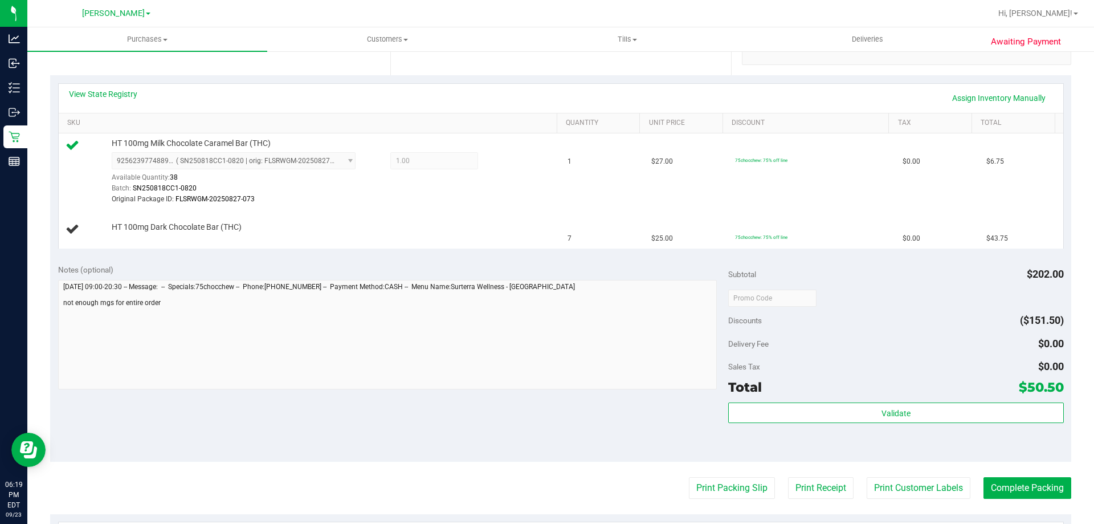
scroll to position [171, 0]
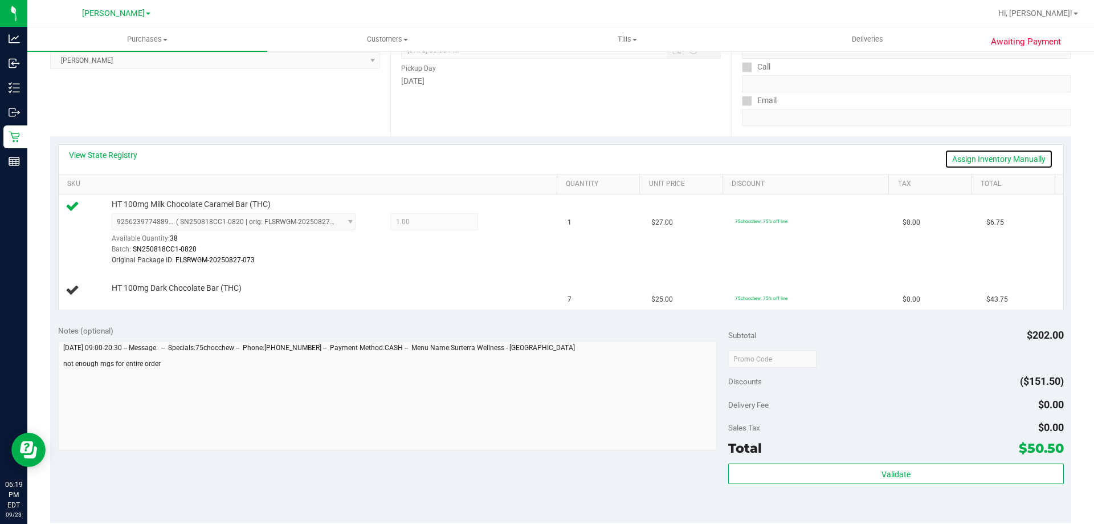
click at [1002, 157] on link "Assign Inventory Manually" at bounding box center [999, 158] width 108 height 19
click at [150, 298] on link "Add Package" at bounding box center [132, 296] width 41 height 8
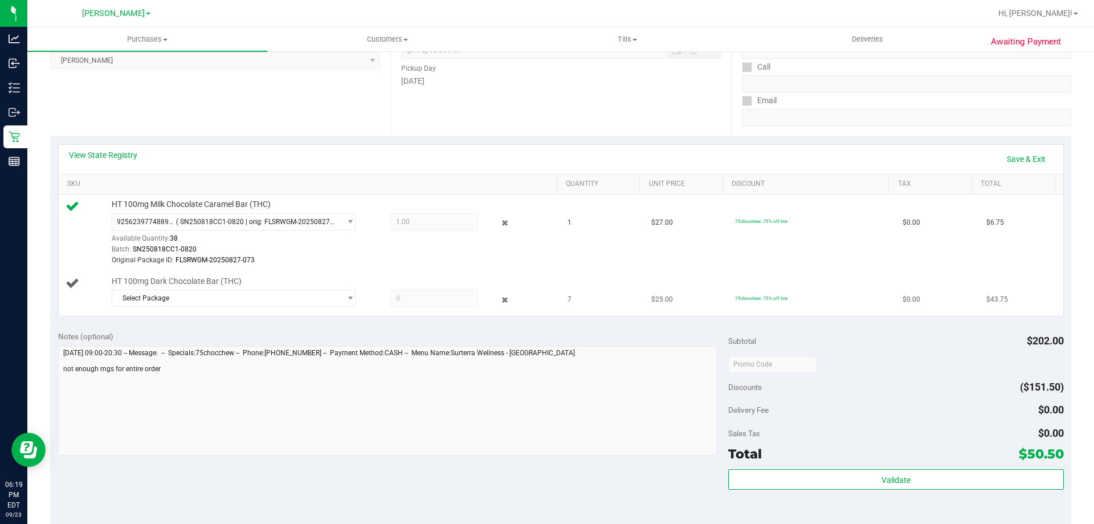
click at [278, 285] on div "HT 100mg Dark Chocolate Bar (THC) Select Package 1496853207484420" at bounding box center [329, 293] width 446 height 35
click at [280, 301] on span "Select Package" at bounding box center [226, 298] width 228 height 16
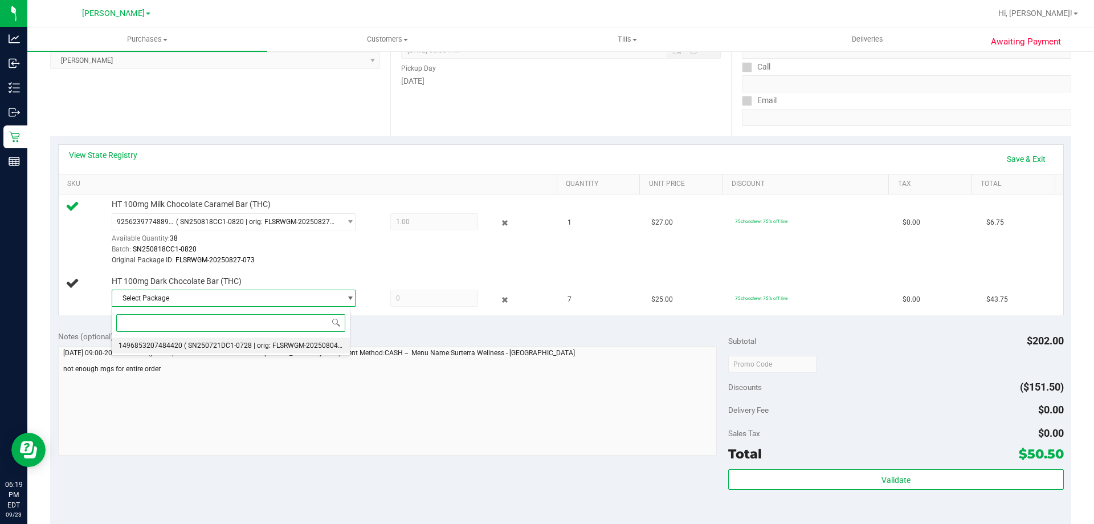
click at [261, 346] on span "( SN250721DC1-0728 | orig: FLSRWGM-20250804-1517 )" at bounding box center [271, 345] width 175 height 8
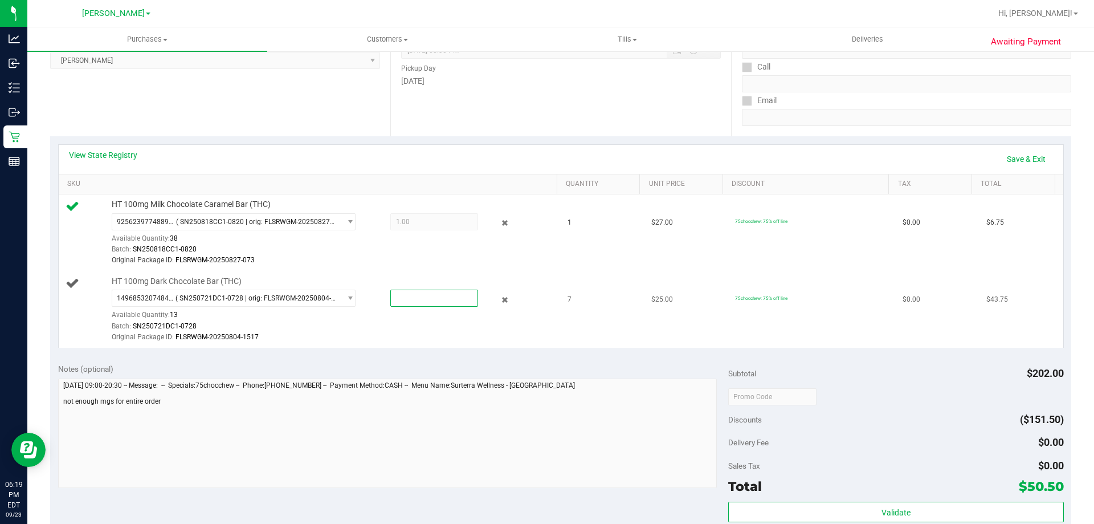
drag, startPoint x: 381, startPoint y: 303, endPoint x: 365, endPoint y: 302, distance: 15.4
click at [368, 302] on div at bounding box center [423, 297] width 110 height 17
type input "7"
type input "7.0000"
click at [409, 334] on div "Original Package ID: FLSRWGM-20250804-1517" at bounding box center [332, 337] width 440 height 11
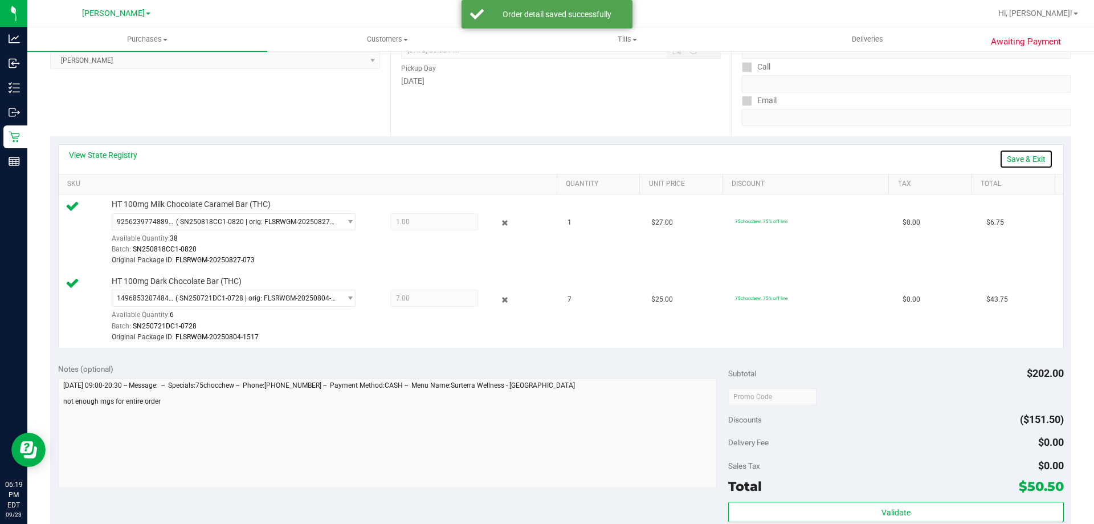
click at [1013, 155] on link "Save & Exit" at bounding box center [1026, 158] width 54 height 19
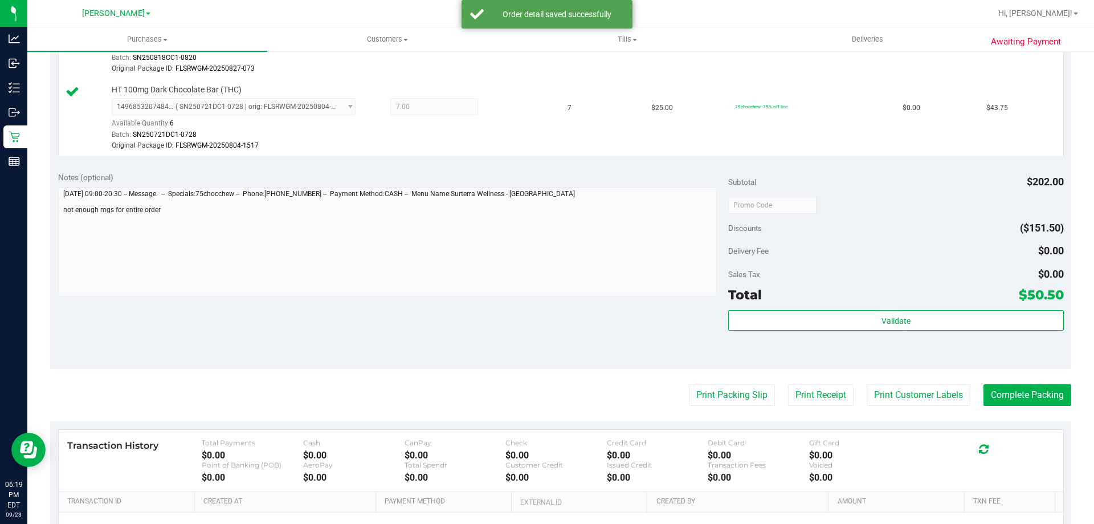
scroll to position [496, 0]
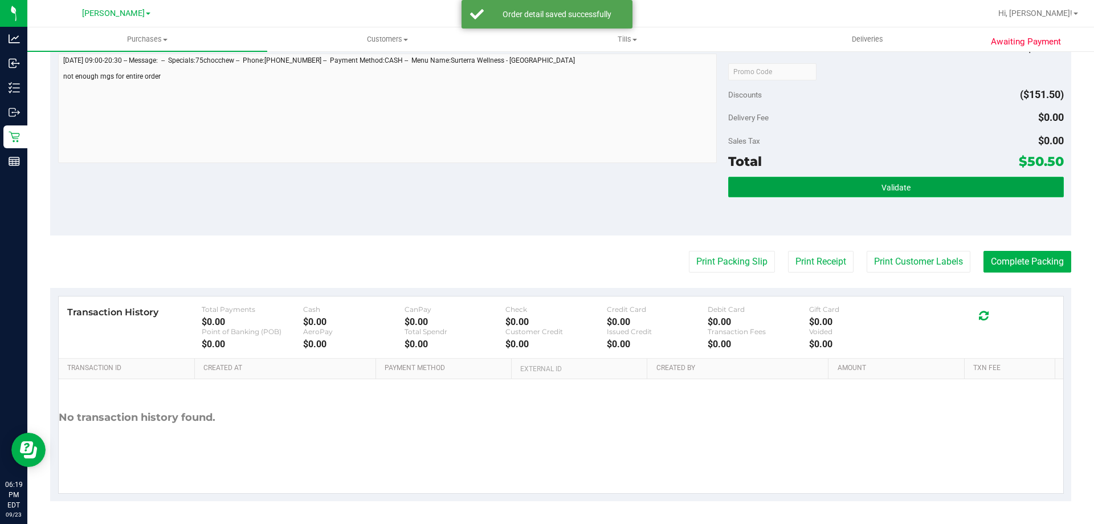
click at [881, 189] on span "Validate" at bounding box center [895, 187] width 29 height 9
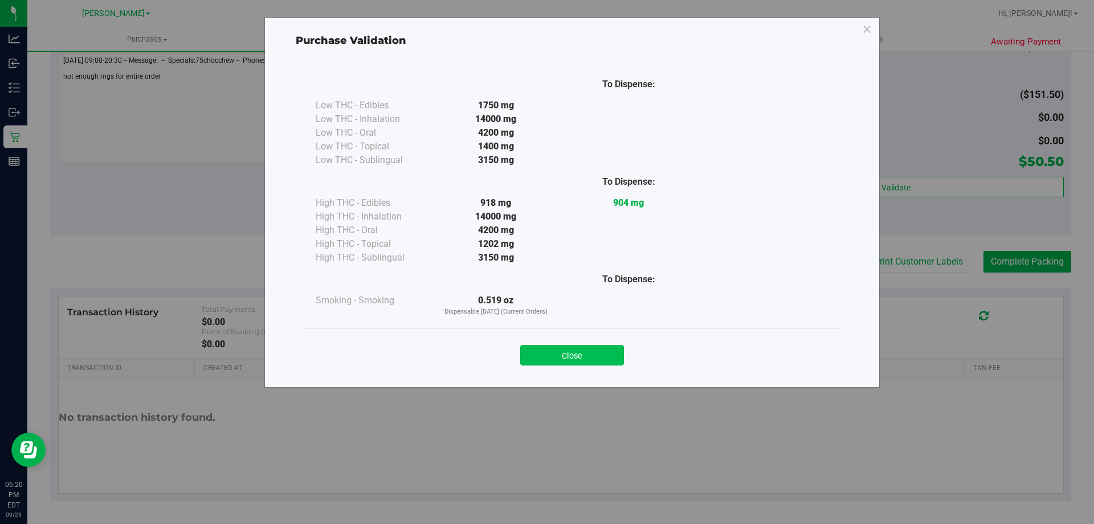
click at [566, 358] on button "Close" at bounding box center [572, 355] width 104 height 21
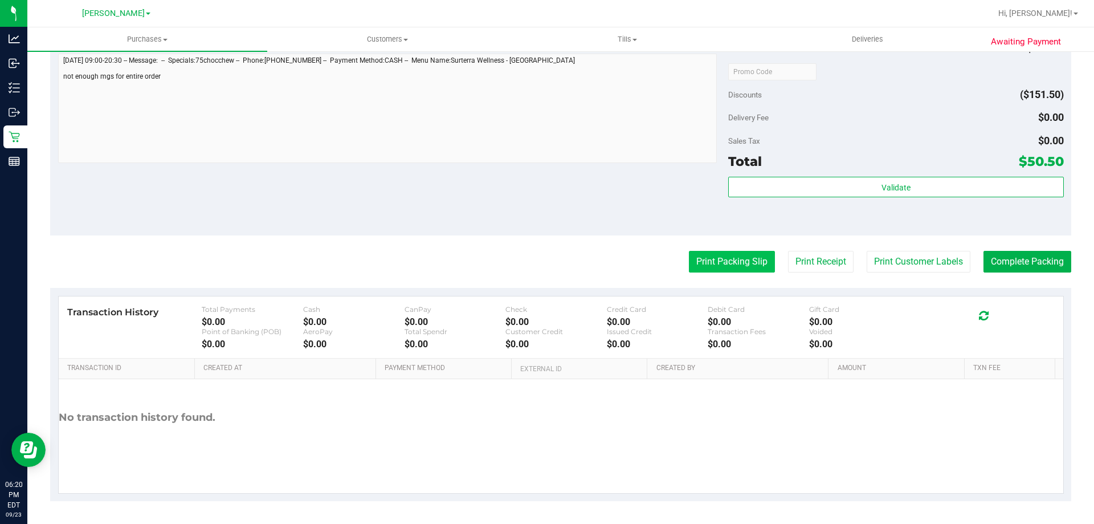
click at [736, 256] on button "Print Packing Slip" at bounding box center [732, 262] width 86 height 22
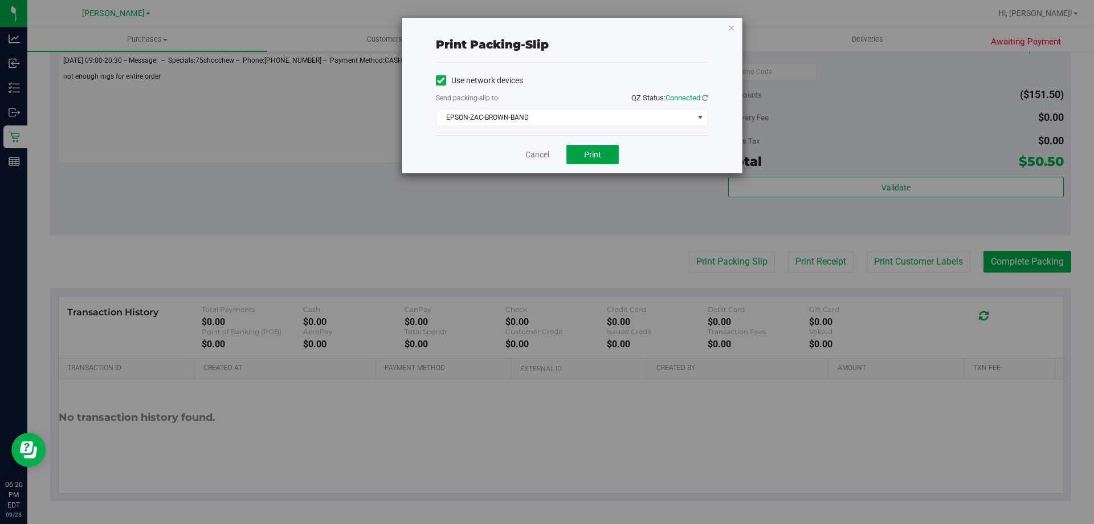
click at [605, 148] on button "Print" at bounding box center [592, 154] width 52 height 19
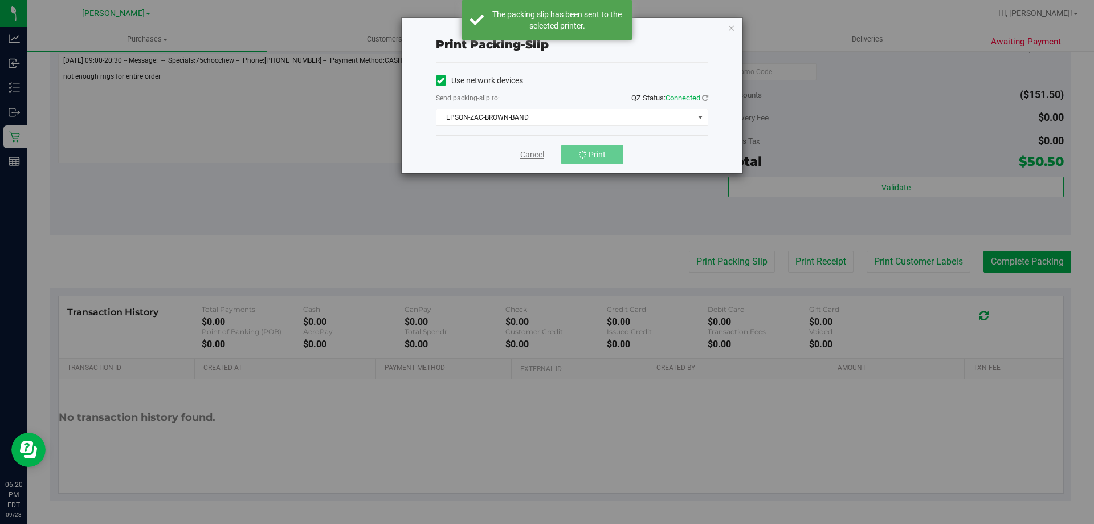
click at [532, 155] on link "Cancel" at bounding box center [532, 155] width 24 height 12
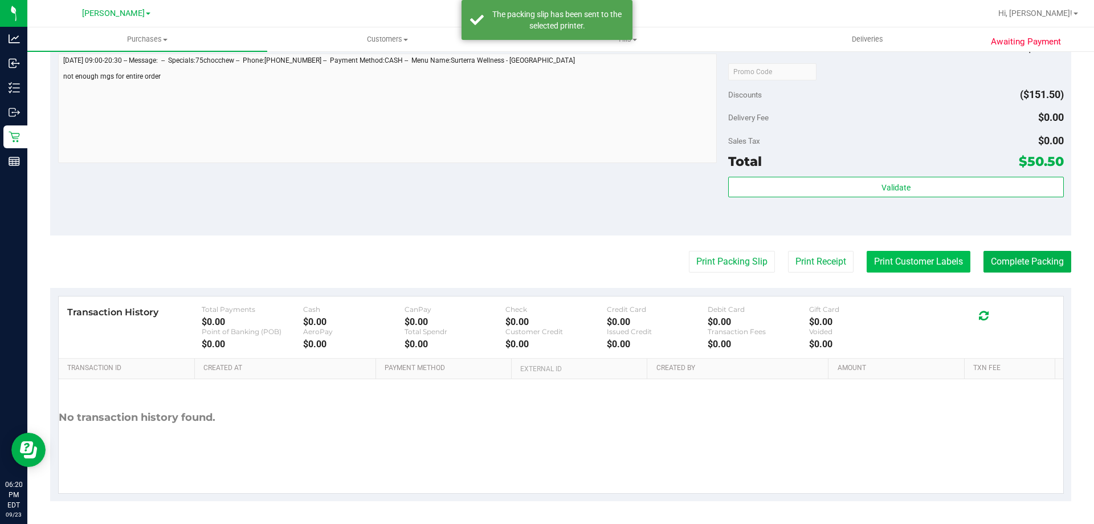
click at [884, 266] on button "Print Customer Labels" at bounding box center [919, 262] width 104 height 22
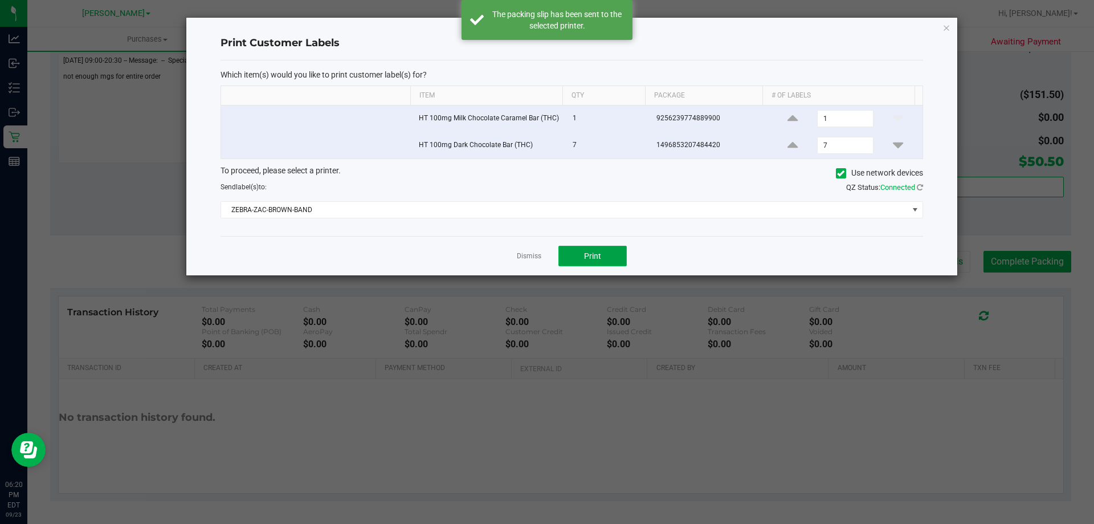
click at [582, 252] on button "Print" at bounding box center [592, 256] width 68 height 21
click at [528, 254] on link "Dismiss" at bounding box center [529, 256] width 24 height 10
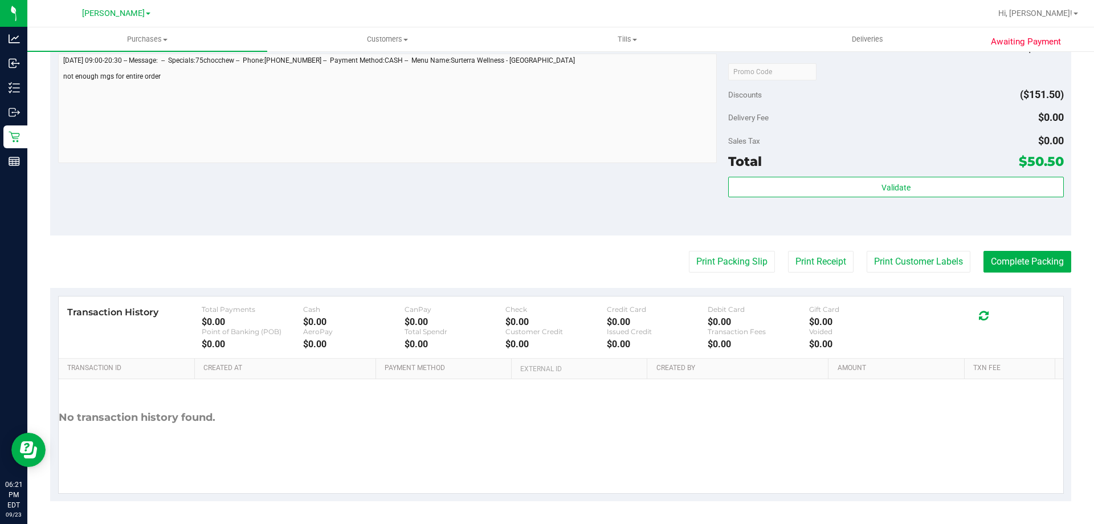
click at [277, 203] on div "Notes (optional) Subtotal $202.00 Discounts ($151.50) Delivery Fee $0.00 Sales …" at bounding box center [560, 132] width 1021 height 205
click at [1012, 260] on button "Complete Packing" at bounding box center [1027, 262] width 88 height 22
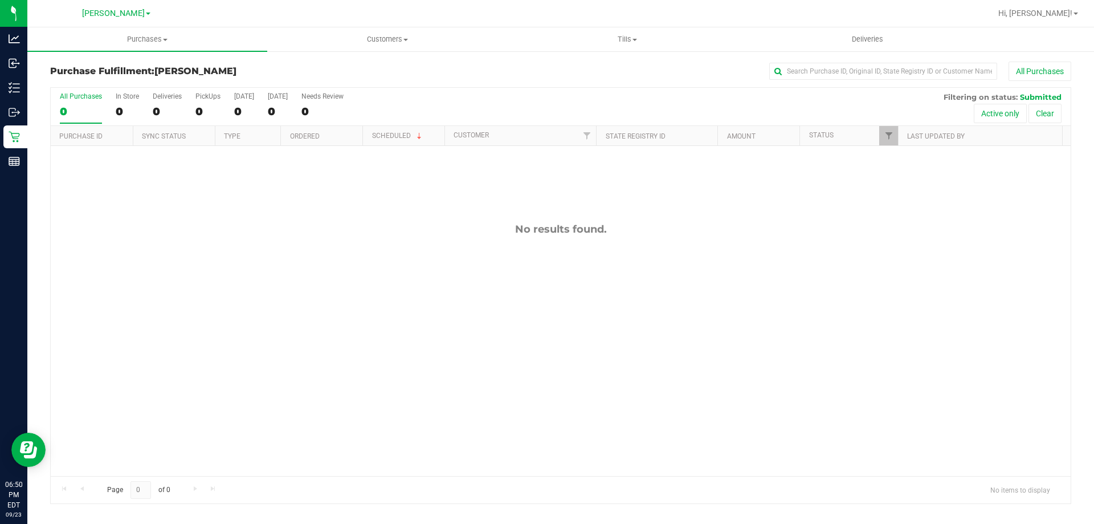
drag, startPoint x: 415, startPoint y: 284, endPoint x: 181, endPoint y: 178, distance: 256.7
click at [386, 266] on div "No results found." at bounding box center [561, 349] width 1020 height 407
click at [317, 349] on div "No results found." at bounding box center [561, 349] width 1020 height 407
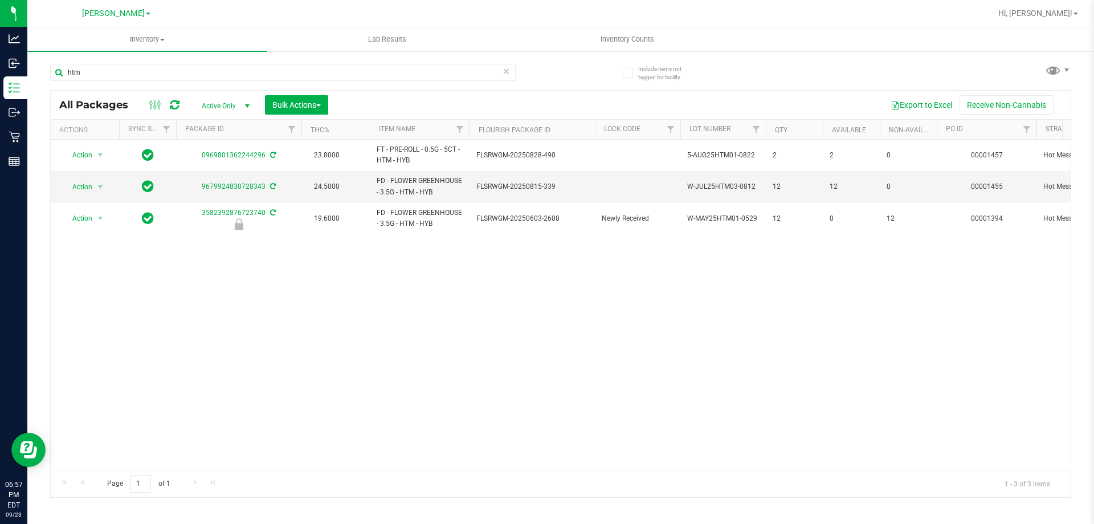
drag, startPoint x: 342, startPoint y: 321, endPoint x: 263, endPoint y: 264, distance: 97.6
click at [342, 316] on div "Action Action Adjust qty Create package Edit attributes Global inventory Locate…" at bounding box center [561, 305] width 1020 height 330
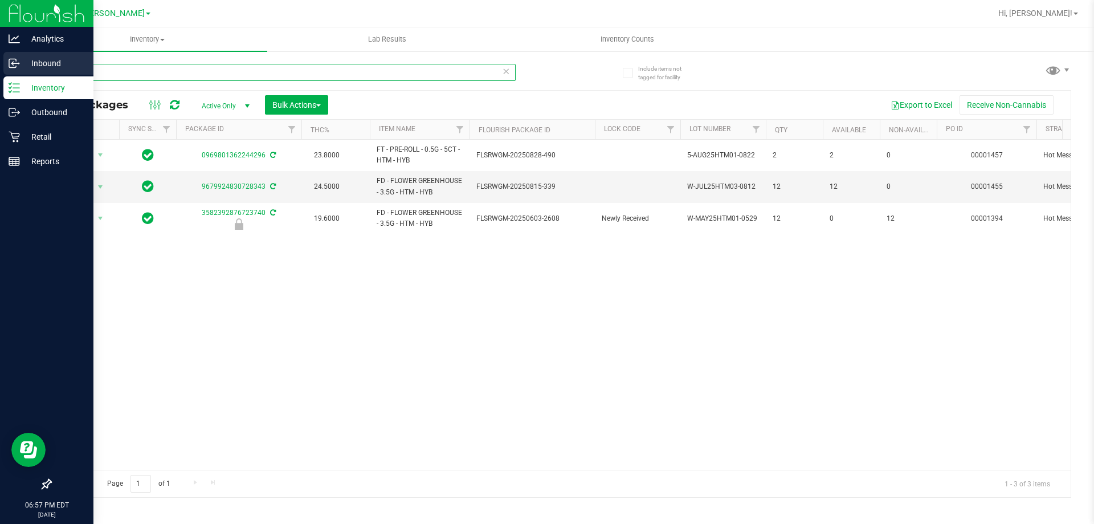
drag, startPoint x: 109, startPoint y: 69, endPoint x: 25, endPoint y: 56, distance: 84.7
click at [27, 59] on div "Analytics Inbound Inventory Outbound Retail Reports 06:57 PM EDT 09/23/2025 09/…" at bounding box center [547, 262] width 1094 height 524
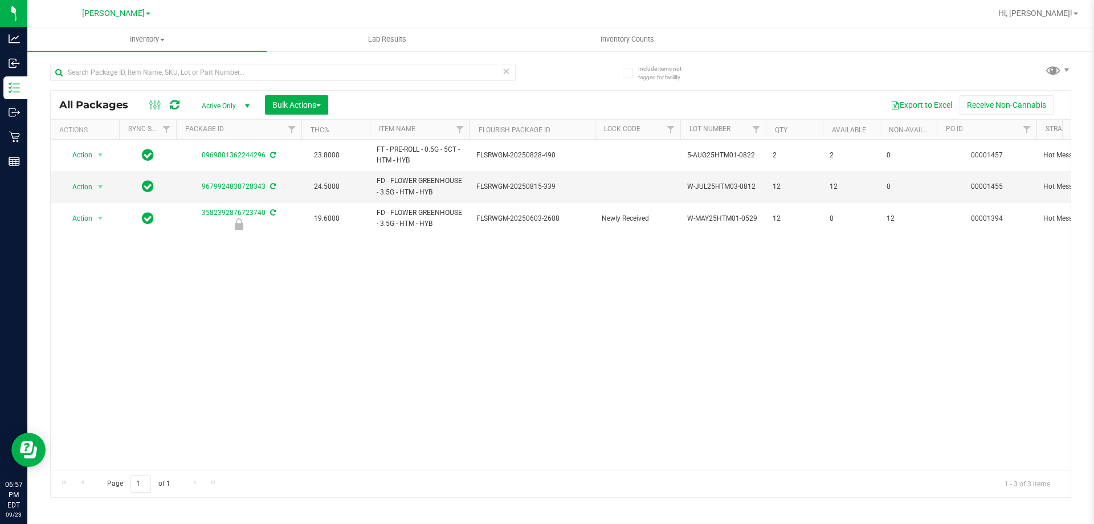
click at [369, 322] on div "Action Action Adjust qty Create package Edit attributes Global inventory Locate…" at bounding box center [561, 305] width 1020 height 330
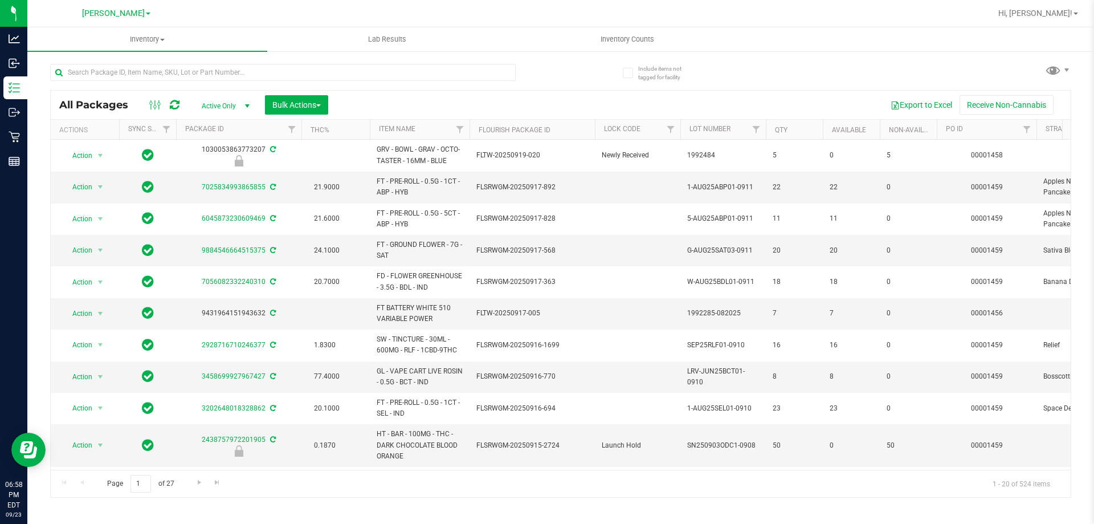
click at [435, 125] on th "Item Name" at bounding box center [420, 130] width 100 height 20
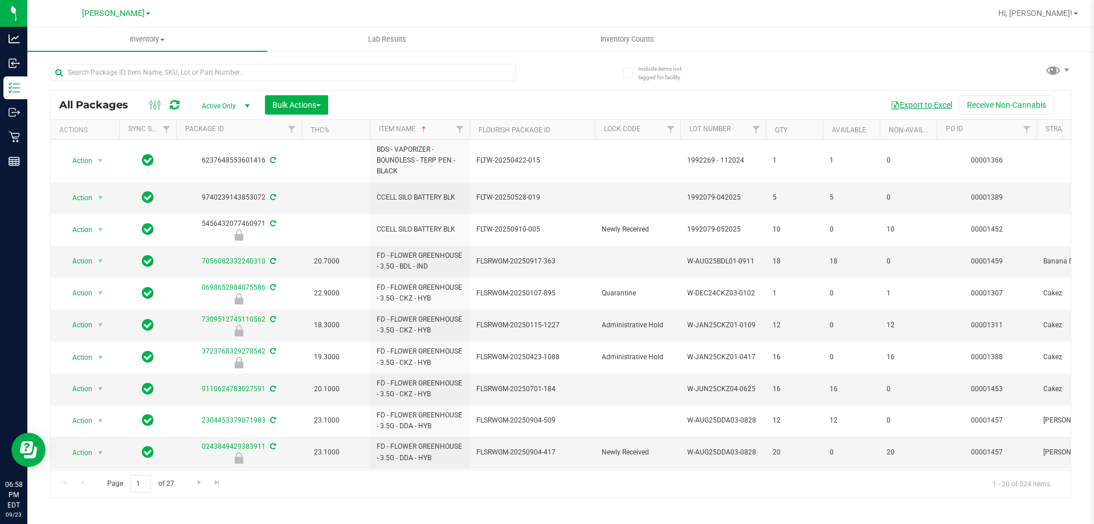
click at [917, 99] on button "Export to Excel" at bounding box center [921, 104] width 76 height 19
click at [127, 77] on input "text" at bounding box center [282, 72] width 465 height 17
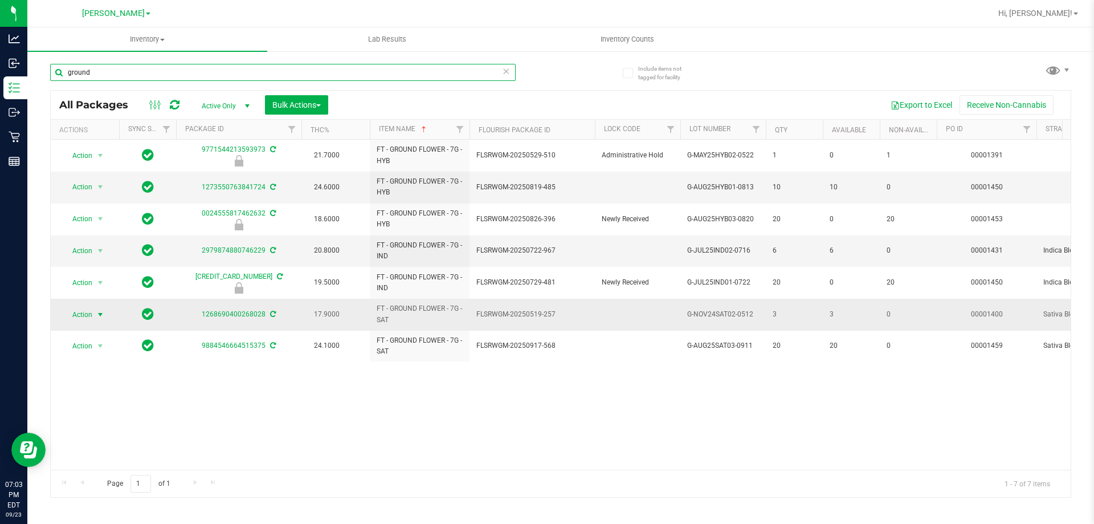
type input "ground"
click at [85, 311] on span "Action" at bounding box center [77, 315] width 31 height 16
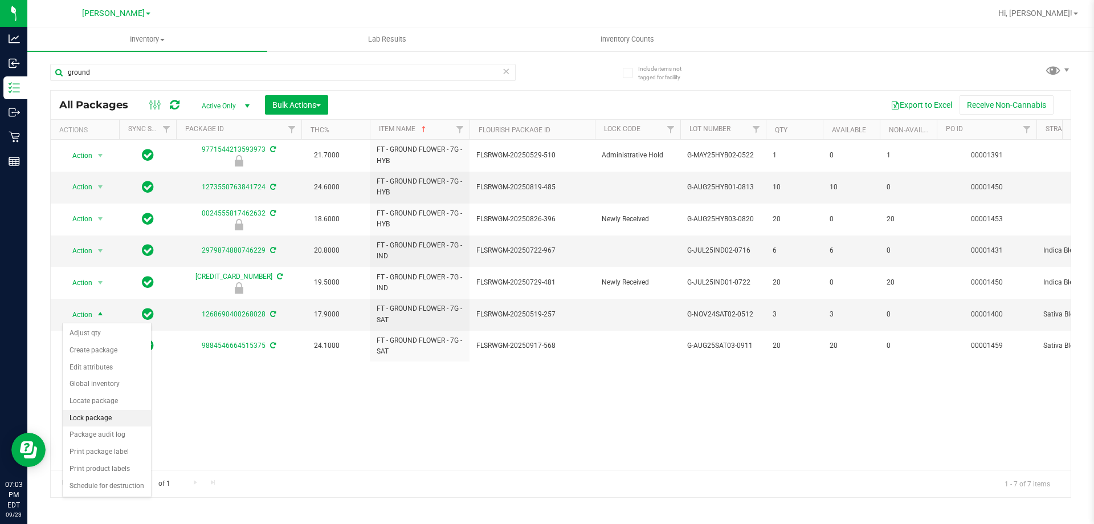
click at [85, 413] on li "Lock package" at bounding box center [107, 418] width 88 height 17
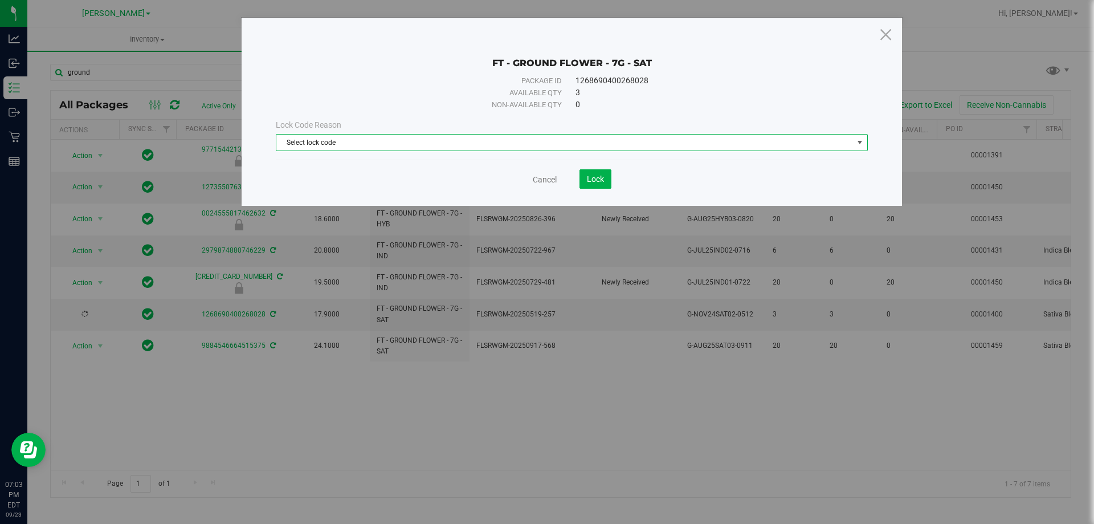
click at [360, 141] on span "Select lock code" at bounding box center [564, 142] width 577 height 16
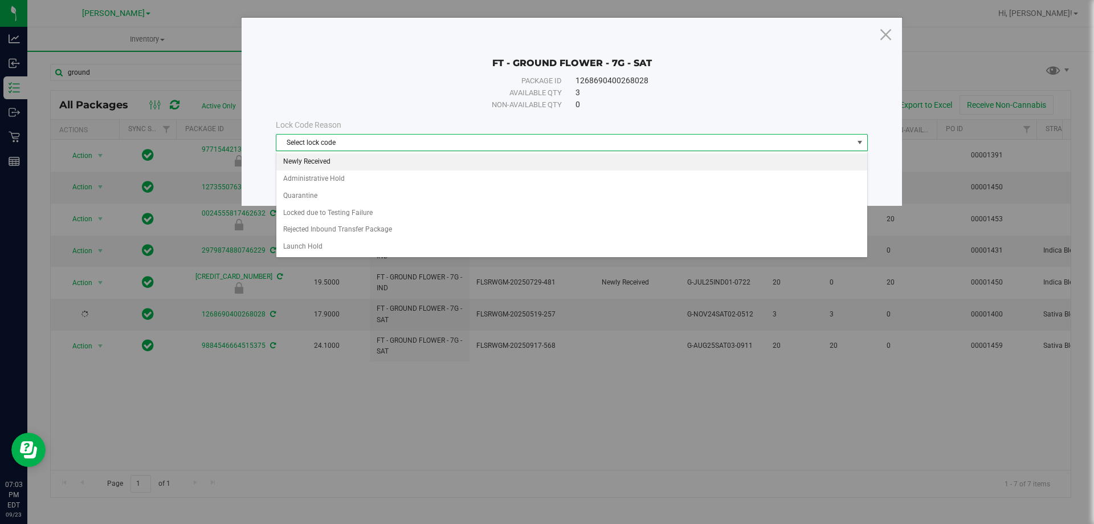
click at [306, 164] on li "Newly Received" at bounding box center [571, 161] width 591 height 17
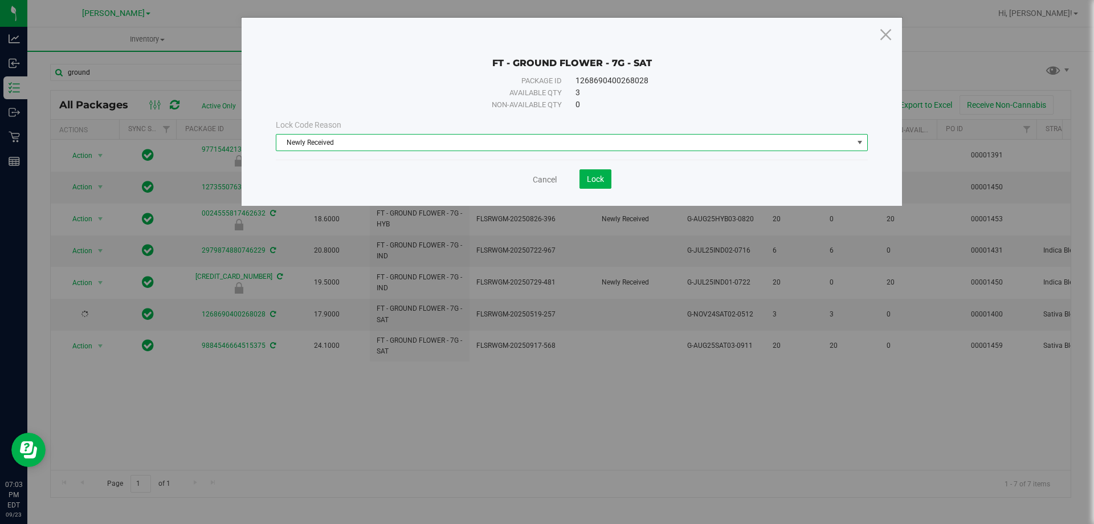
click at [612, 173] on div "Cancel Lock" at bounding box center [572, 178] width 592 height 19
click at [610, 174] on button "Lock" at bounding box center [595, 178] width 32 height 19
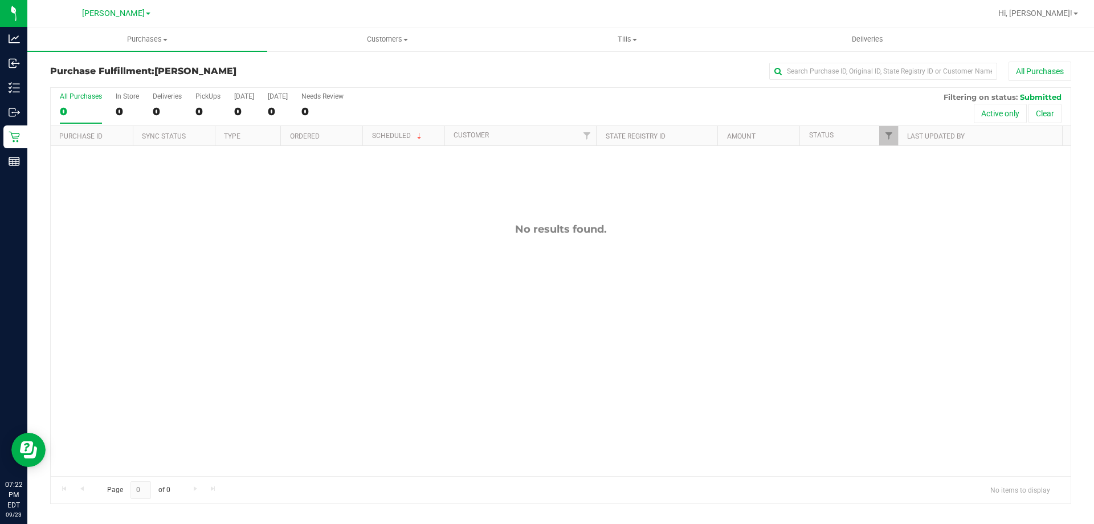
click at [319, 241] on div "No results found." at bounding box center [561, 349] width 1020 height 407
click at [544, 303] on div "No results found." at bounding box center [561, 349] width 1020 height 407
